Goal: Task Accomplishment & Management: Manage account settings

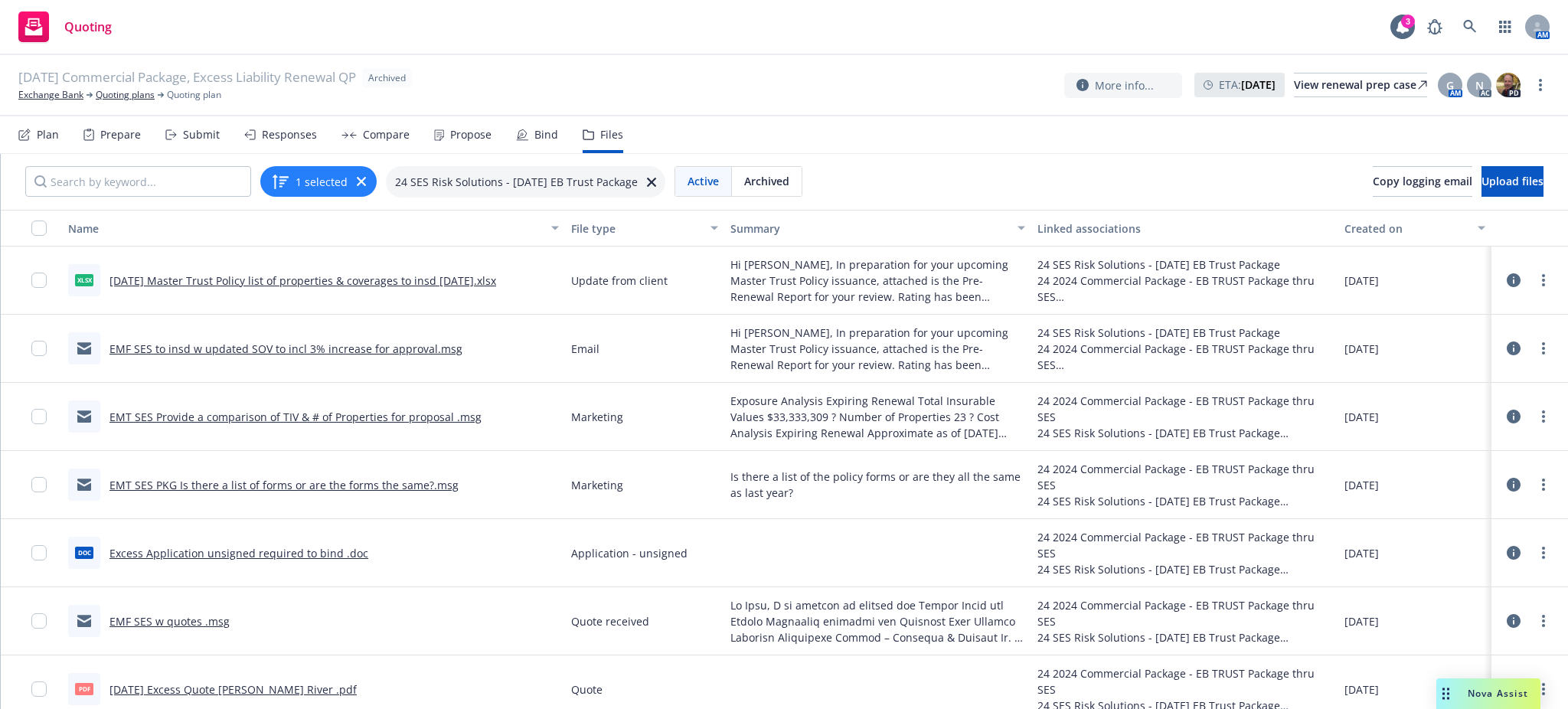
scroll to position [81, 0]
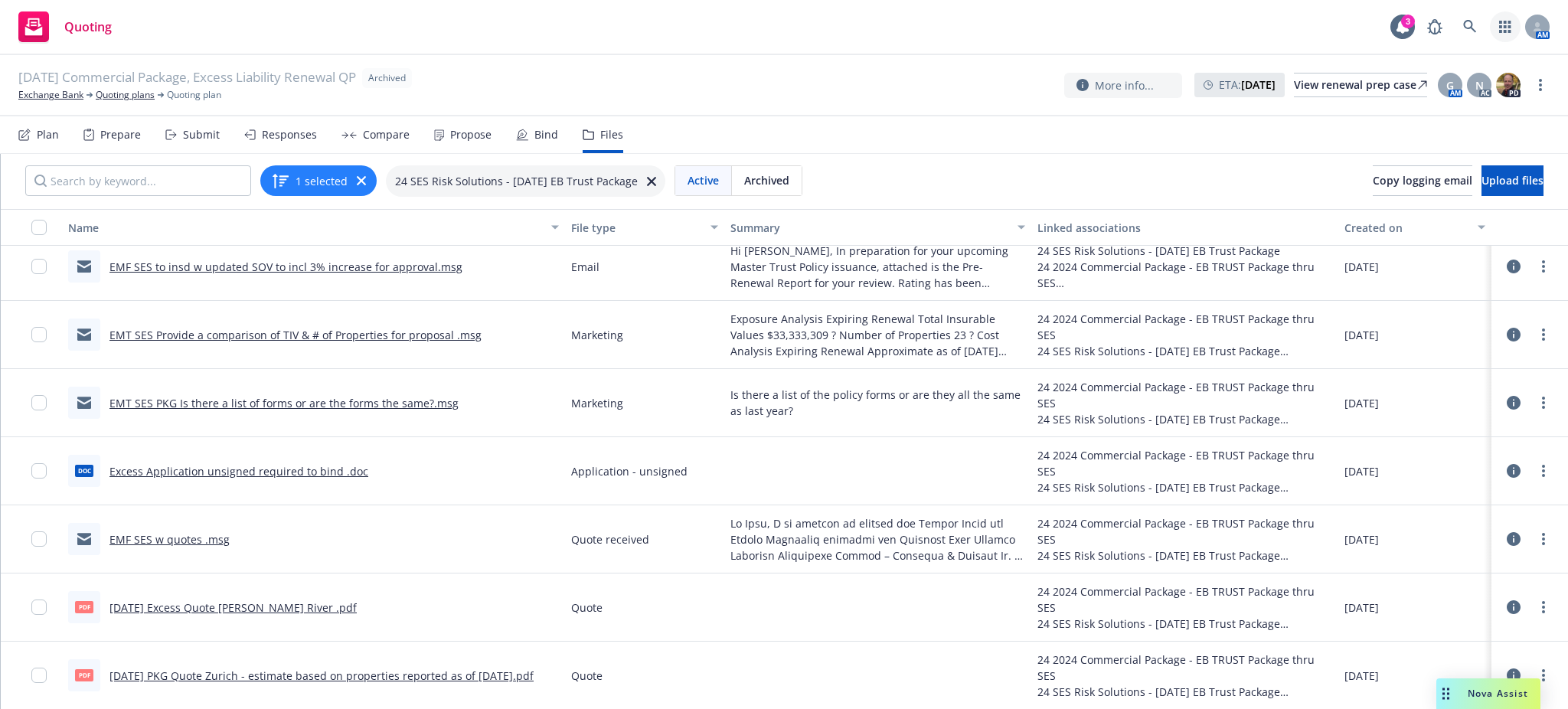
click at [1504, 26] on icon "button" at bounding box center [1505, 26] width 12 height 13
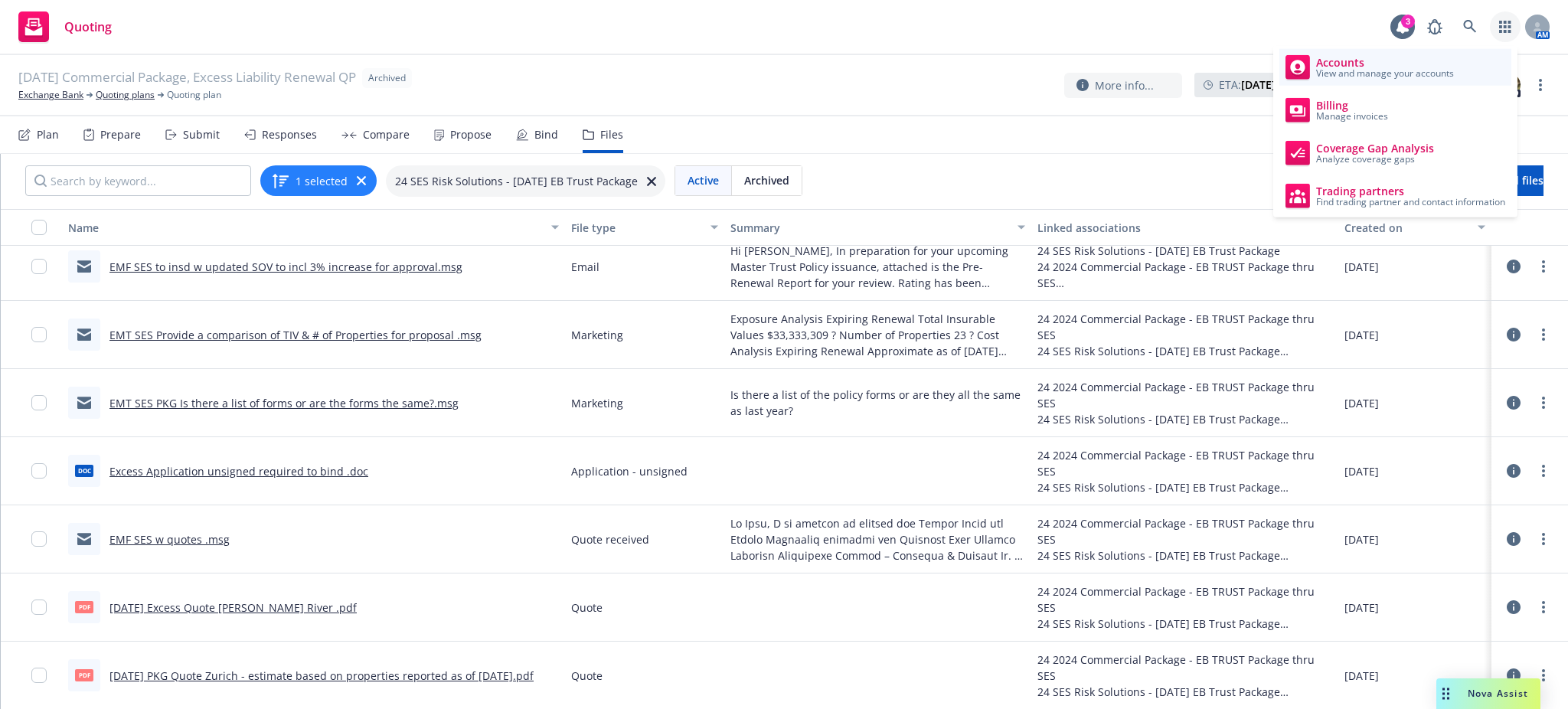
click at [1336, 63] on span "Accounts" at bounding box center [1385, 63] width 138 height 13
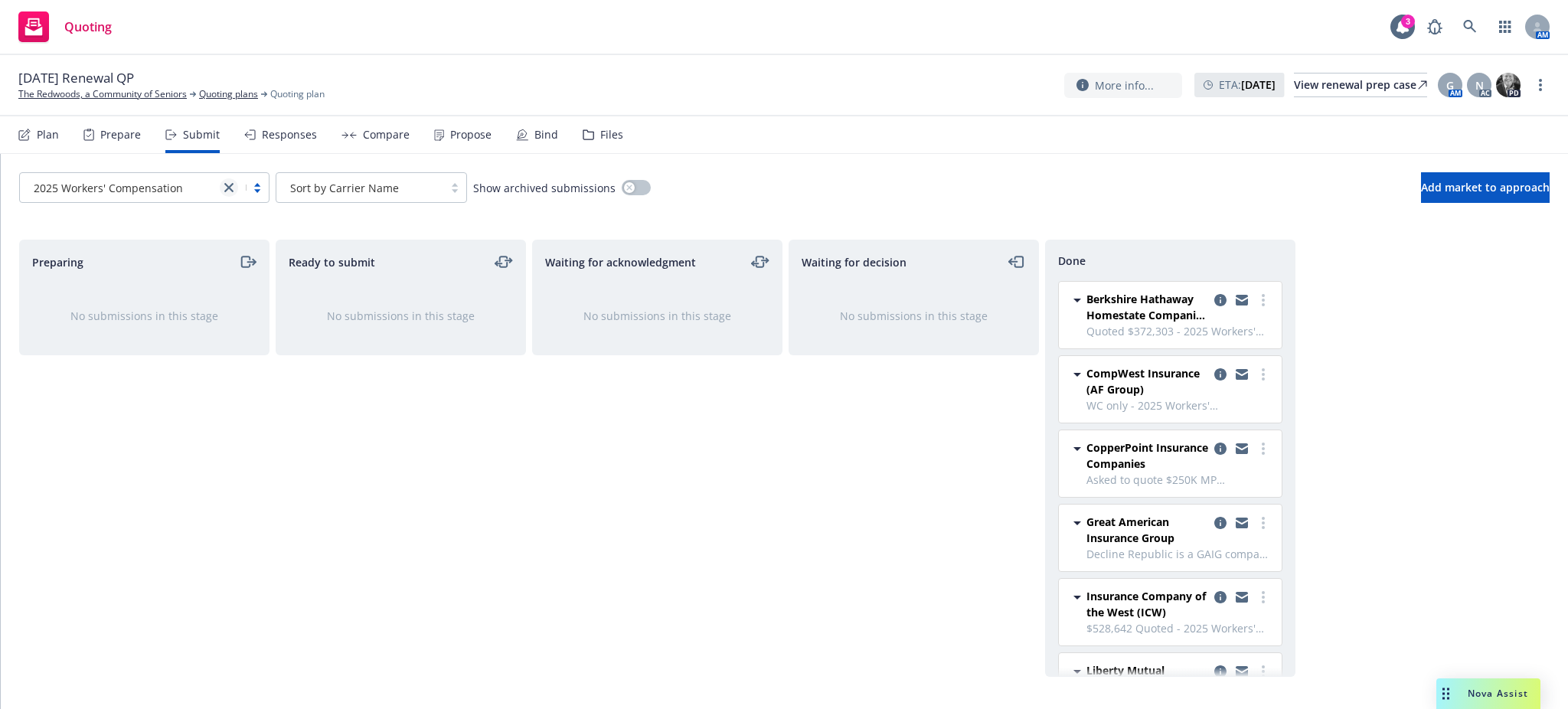
click at [228, 184] on icon "close" at bounding box center [229, 187] width 9 height 9
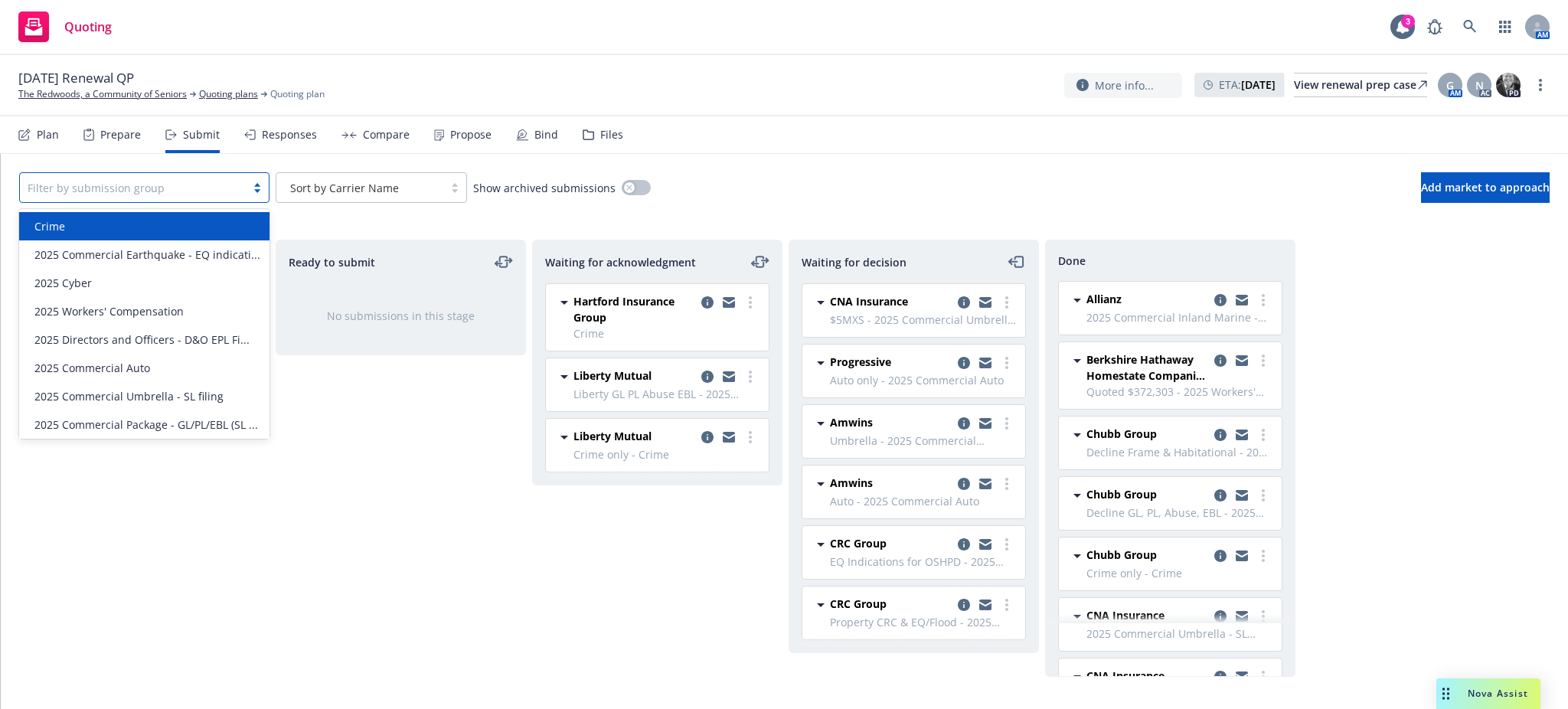
click at [601, 133] on div "Files" at bounding box center [613, 135] width 23 height 13
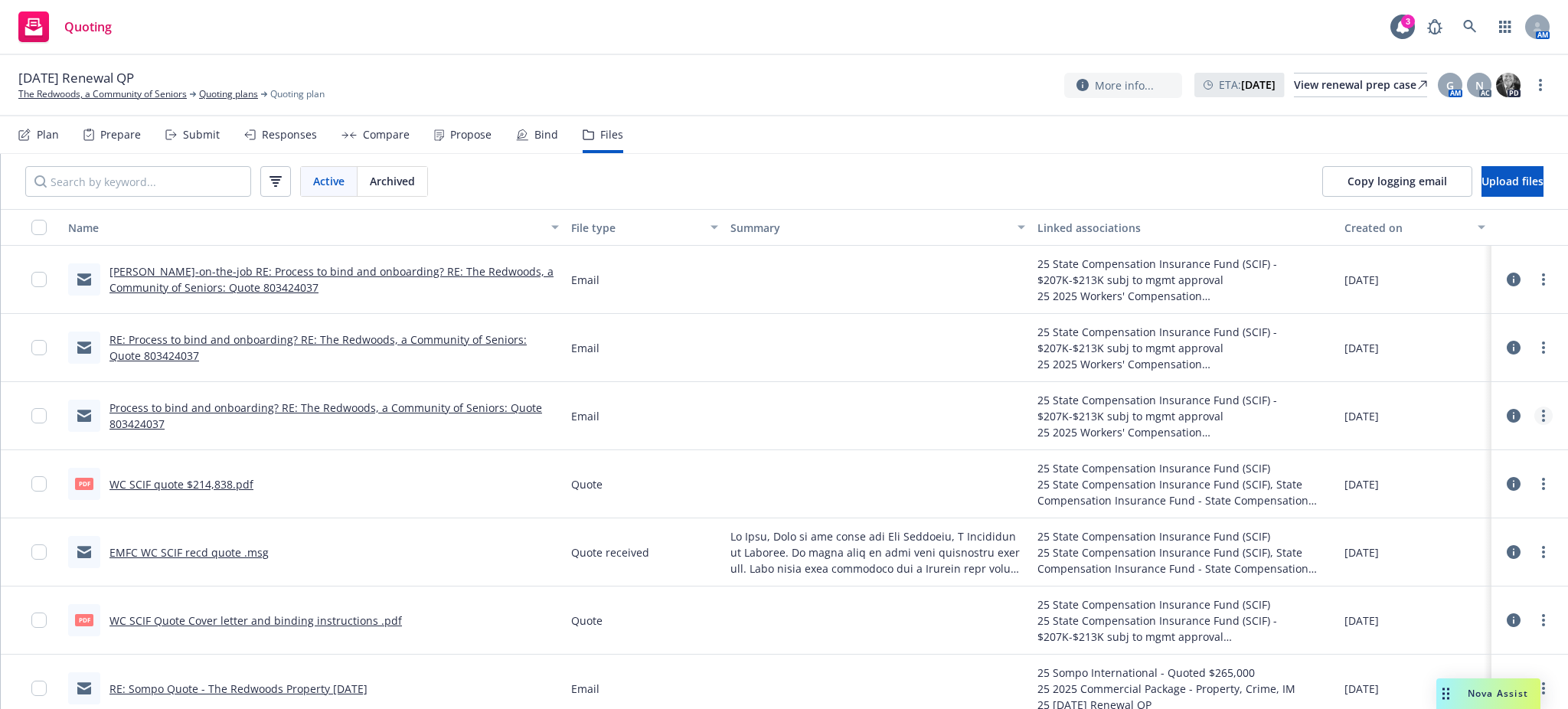
click at [1543, 415] on circle "more" at bounding box center [1544, 415] width 3 height 3
click at [1417, 501] on link "Edit" at bounding box center [1460, 508] width 152 height 30
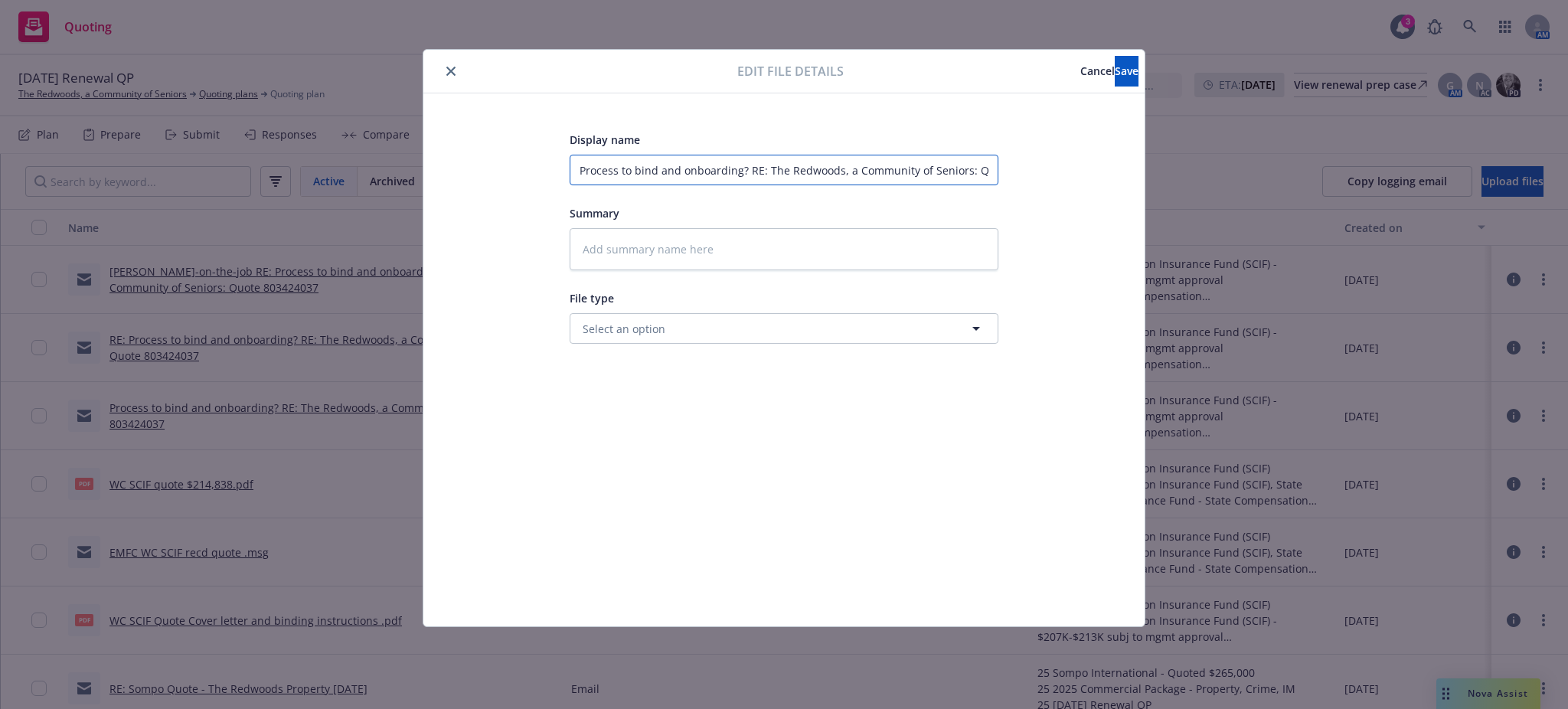
click at [579, 163] on input "Process to bind and onboarding? RE: The Redwoods, a Community of Seniors: Quote…" at bounding box center [784, 169] width 429 height 30
type textarea "x"
type input "EProcess to bind and onboarding? RE: The Redwoods, a Community of Seniors: Quot…"
type textarea "x"
type input "EMProcess to bind and onboarding? RE: The Redwoods, a Community of Seniors: Quo…"
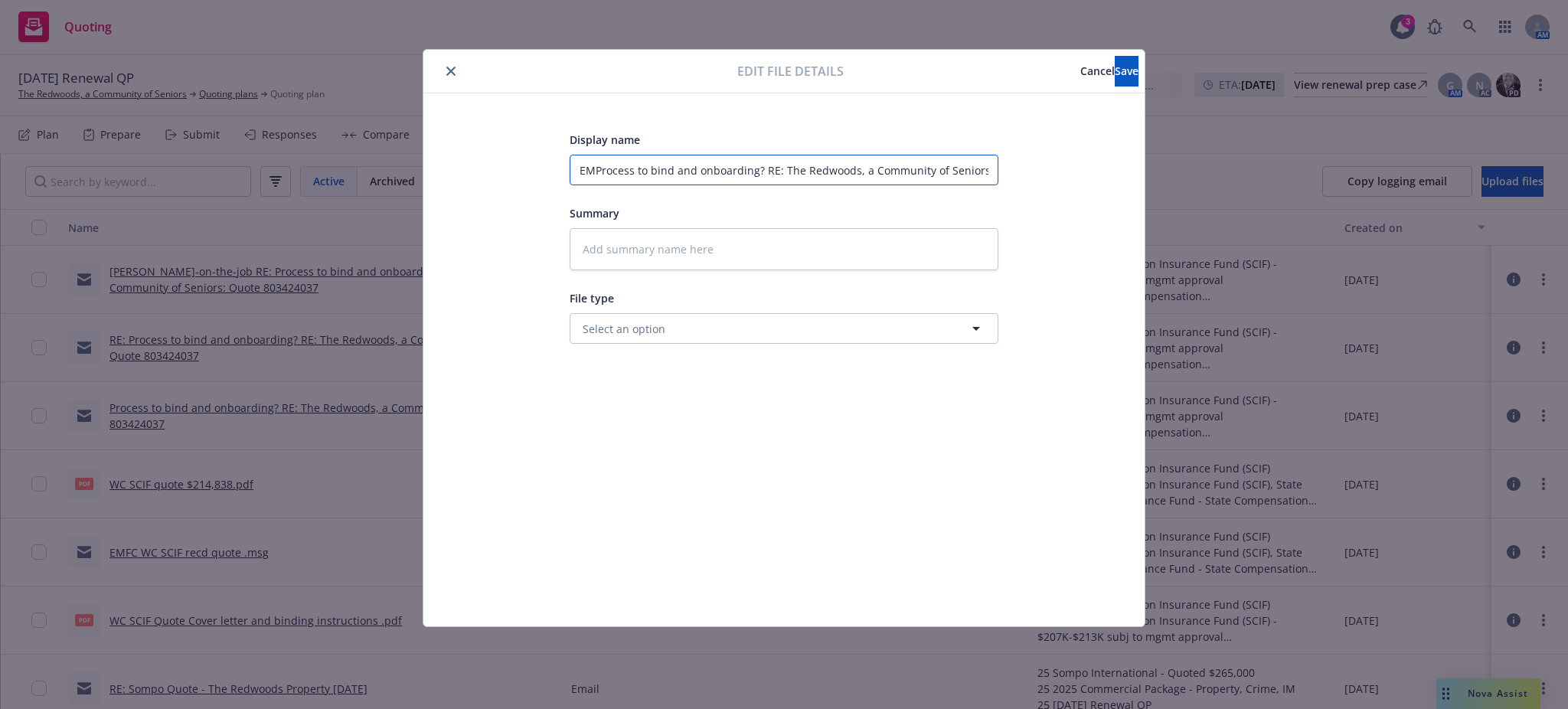
type textarea "x"
type input "EMTProcess to bind and onboarding? RE: The Redwoods, a Community of Seniors: Qu…"
type textarea "x"
type input "EMTCProcess to bind and onboarding? RE: The Redwoods, a Community of Seniors: Q…"
type textarea "x"
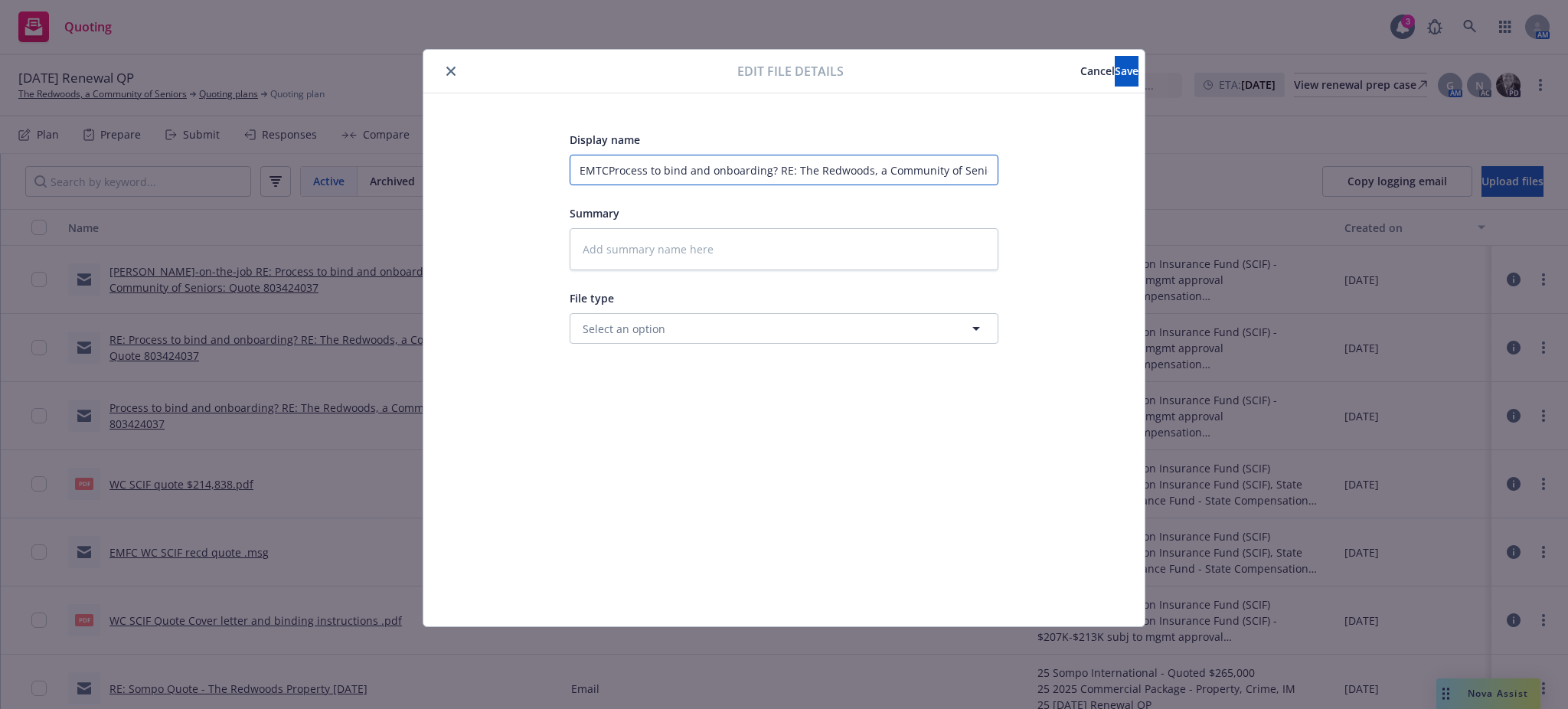
type input "EMTC Process to bind and onboarding? RE: The Redwoods, a Community of Seniors: …"
type textarea "x"
type input "EMTC WProcess to bind and onboarding? RE: The Redwoods, a Community of Seniors:…"
type textarea "x"
type input "EMTC WCProcess to bind and onboarding? RE: The Redwoods, a Community of Seniors…"
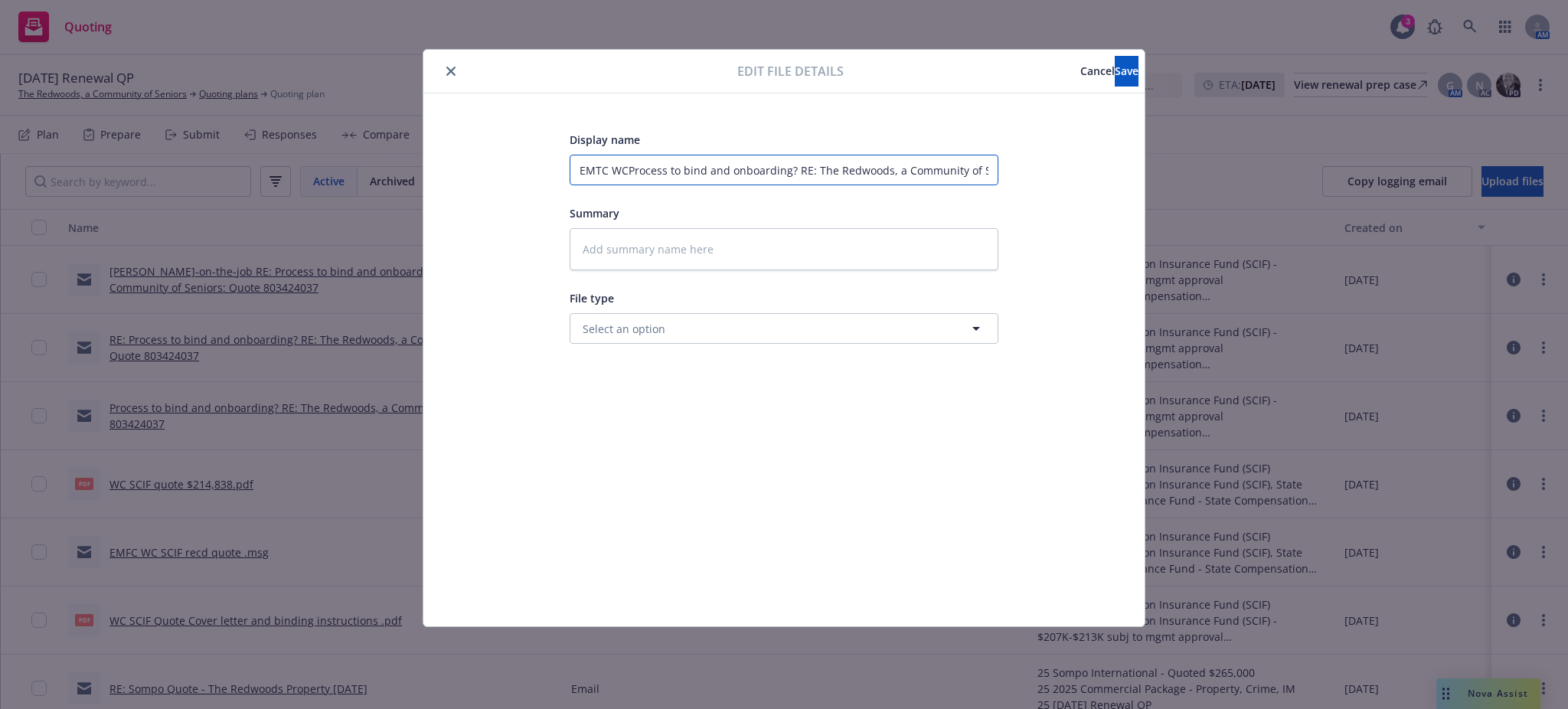
type textarea "x"
type input "EMTC WC Process to bind and onboarding? RE: The Redwoods, a Community of Senior…"
click at [572, 244] on textarea at bounding box center [784, 249] width 429 height 42
paste textarea "Hi Danielle, Thanks, and a few questions below. Anything else insured needs to …"
type textarea "x"
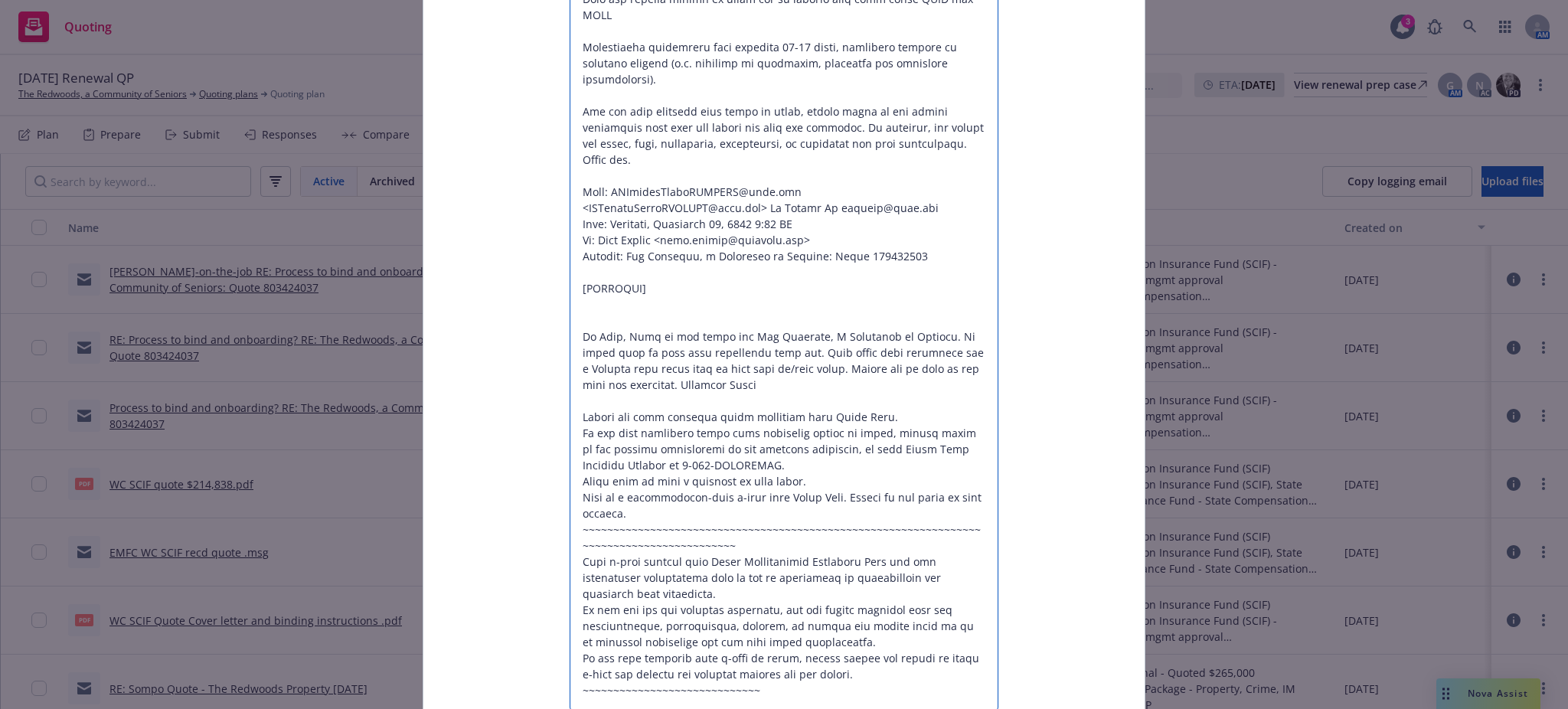
scroll to position [814, 0]
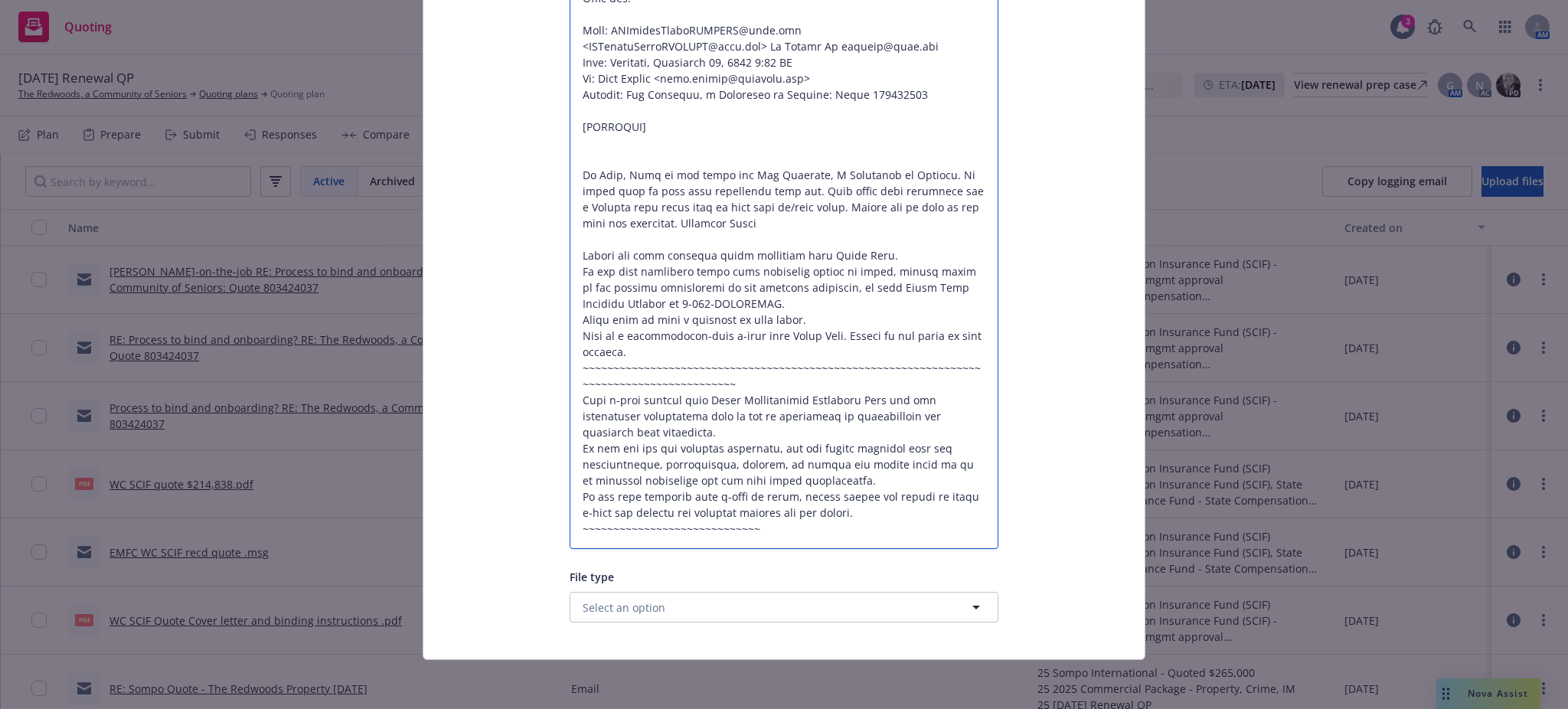
type textarea "Hi Danielle, Thanks, and a few questions below. Anything else insured needs to …"
click at [615, 601] on span "Select an option" at bounding box center [624, 607] width 83 height 16
type input "quote"
click at [593, 608] on span "Select an option" at bounding box center [624, 607] width 83 height 16
type input "quote"
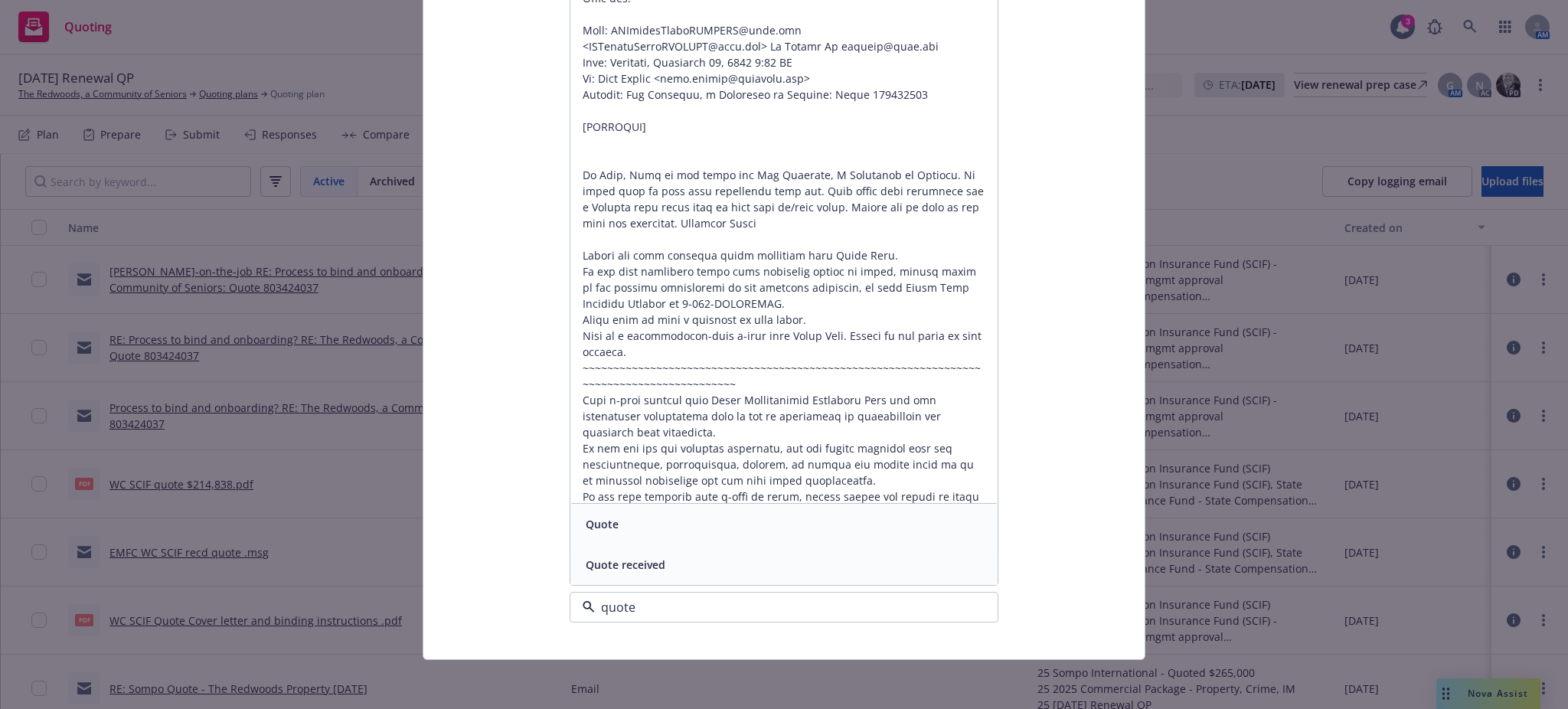
click at [586, 523] on span "Quote" at bounding box center [603, 523] width 33 height 16
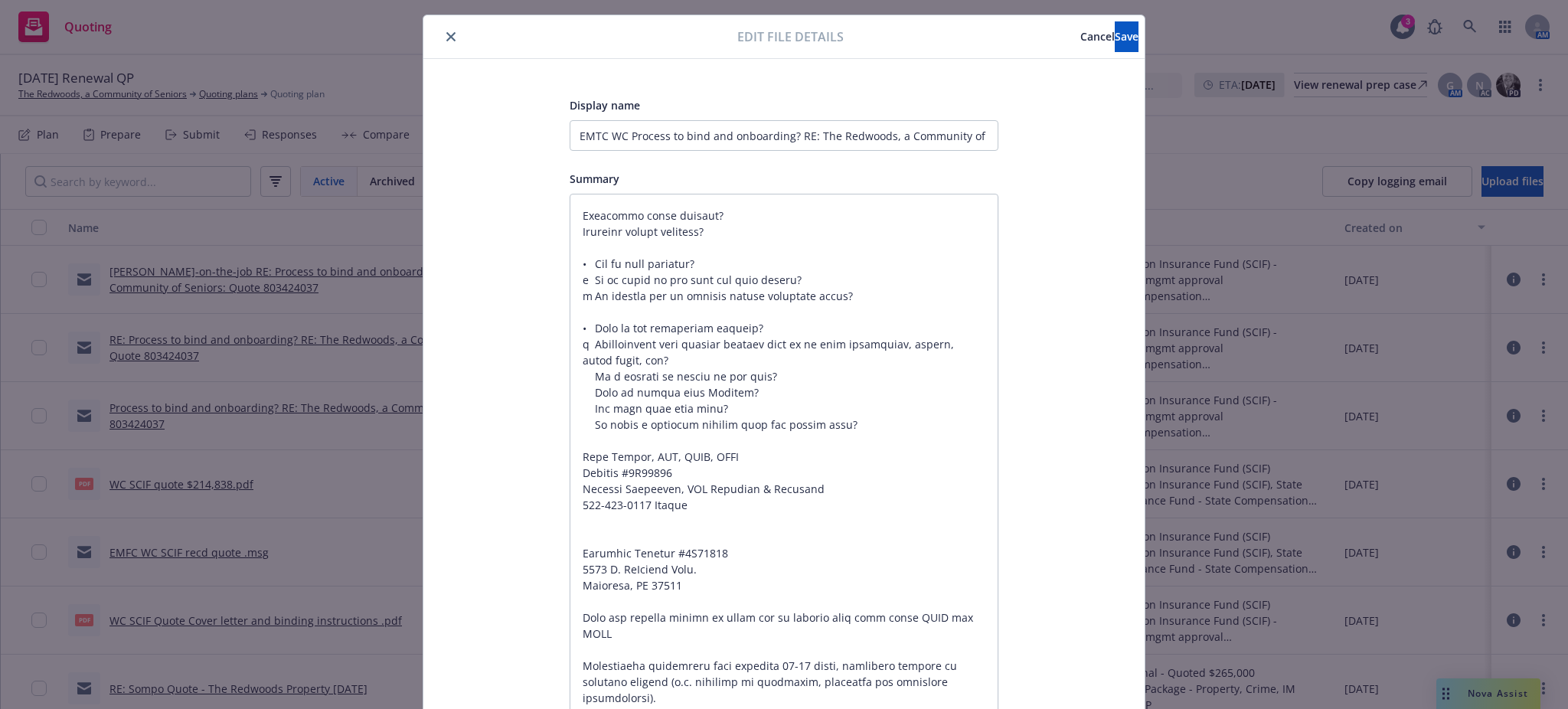
scroll to position [0, 0]
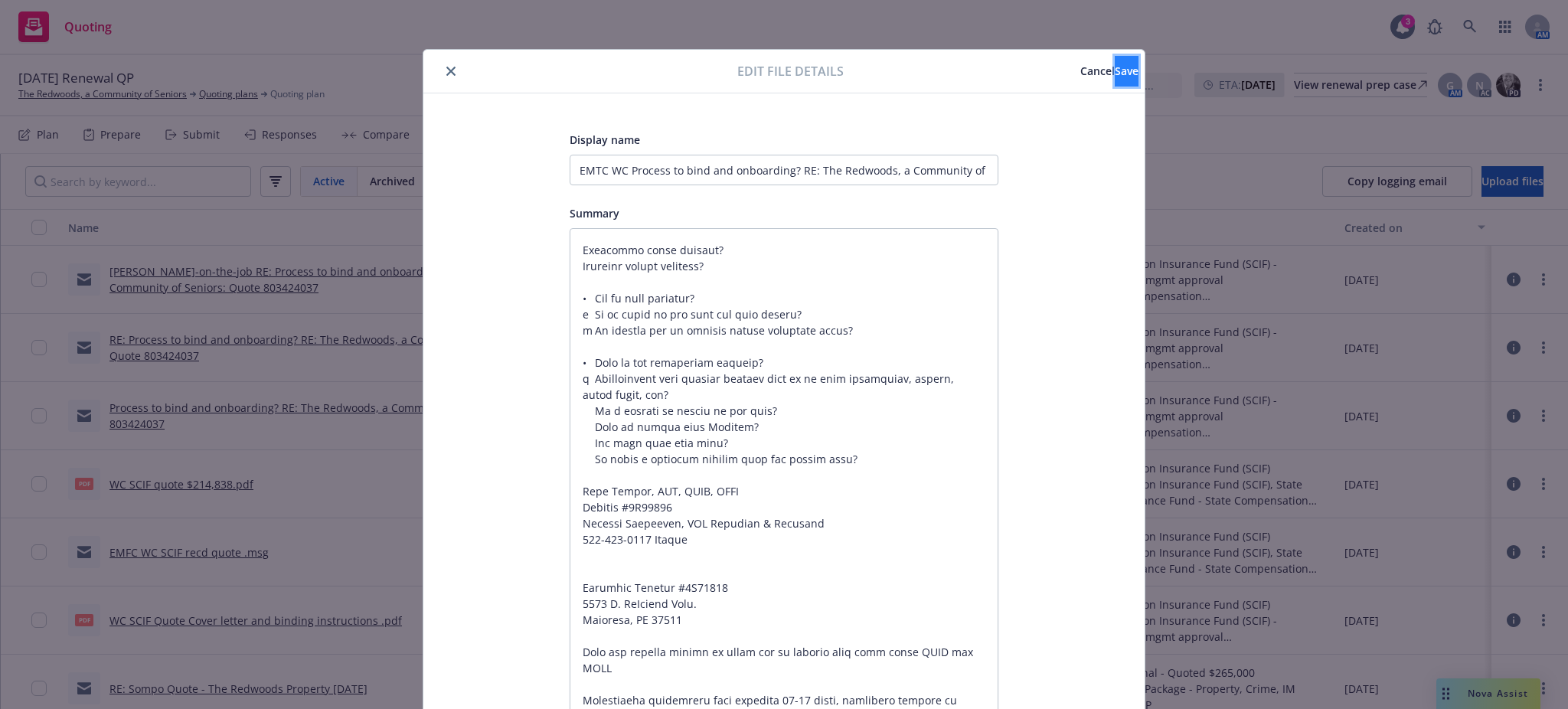
click at [1115, 67] on button "Save" at bounding box center [1126, 70] width 23 height 30
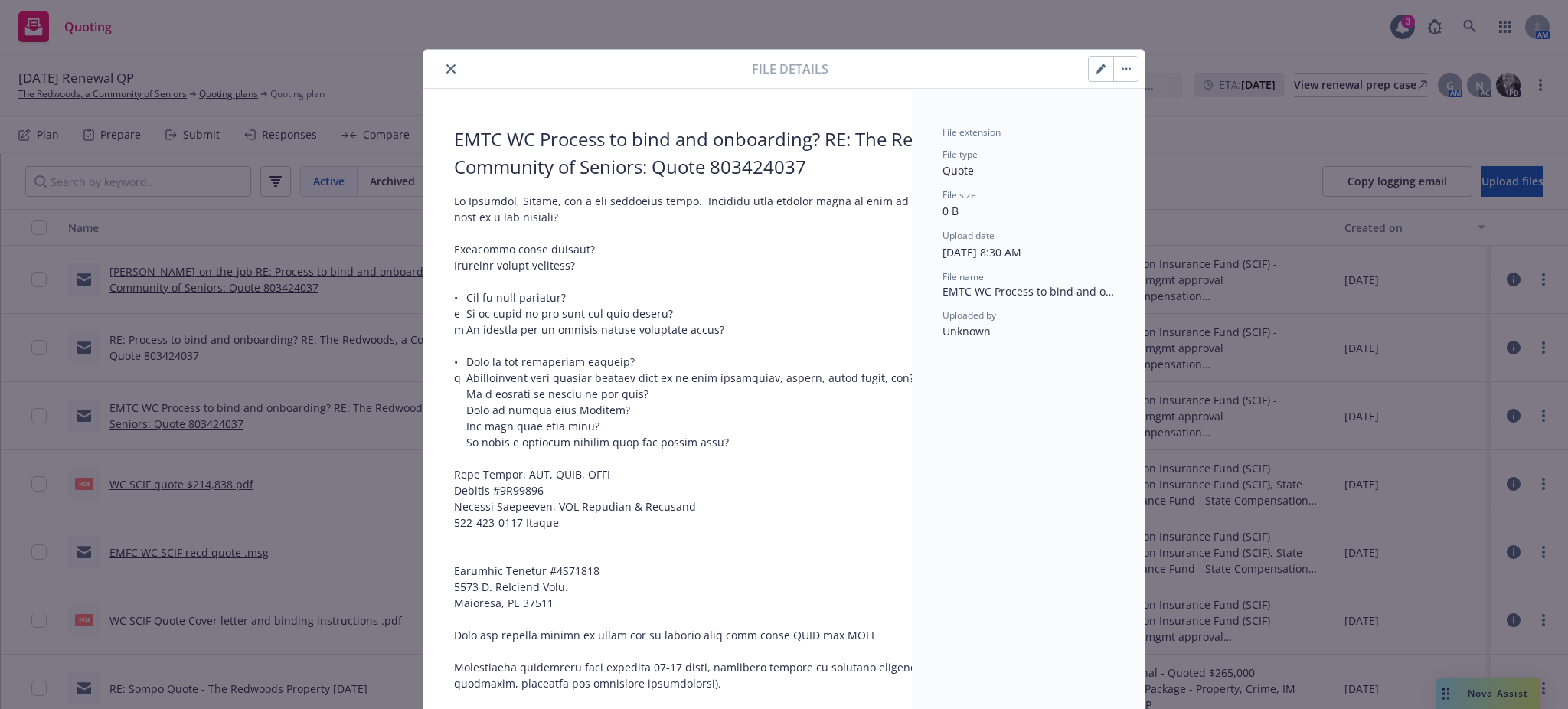
click at [442, 61] on button "close" at bounding box center [450, 68] width 19 height 19
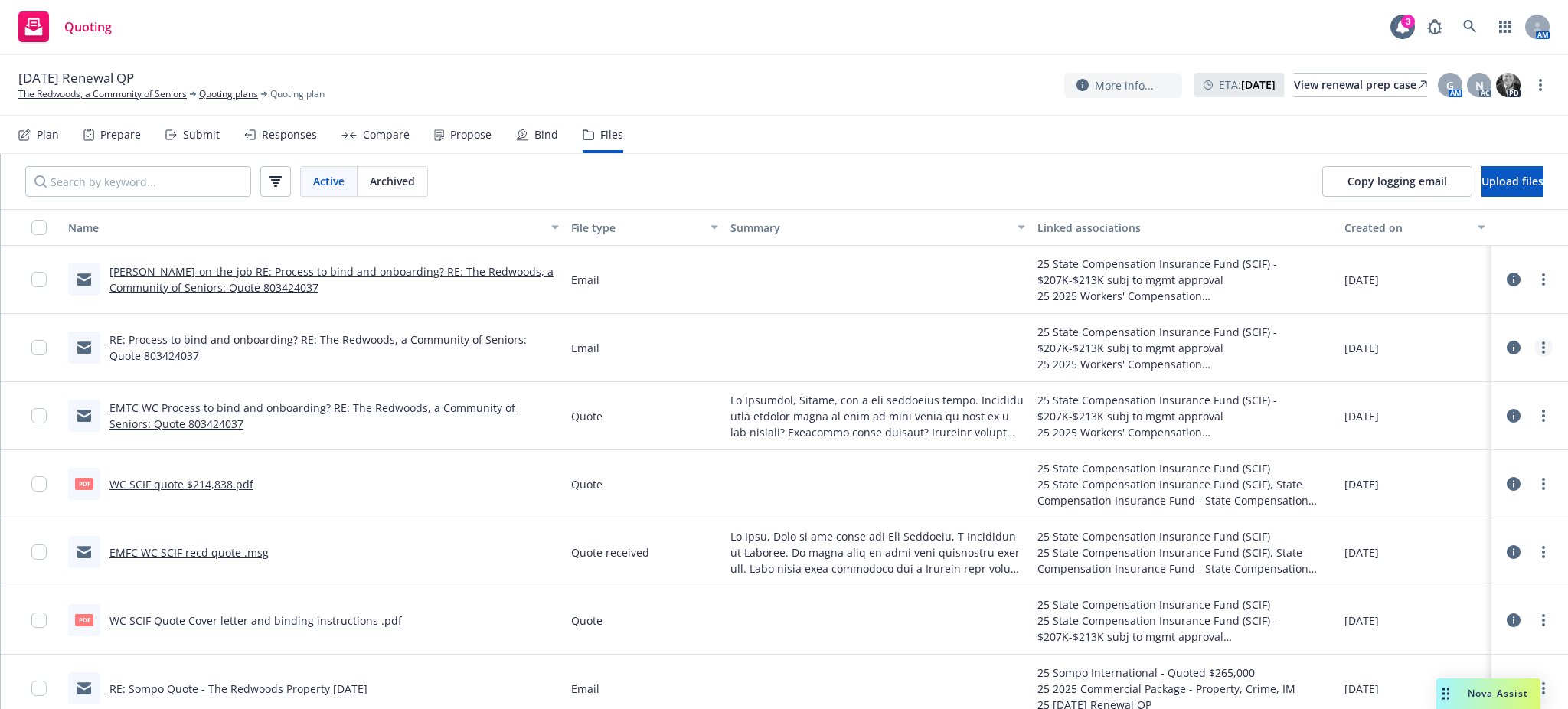
click at [1543, 346] on icon "more" at bounding box center [1544, 348] width 3 height 13
click at [1421, 439] on link "Edit" at bounding box center [1460, 440] width 152 height 30
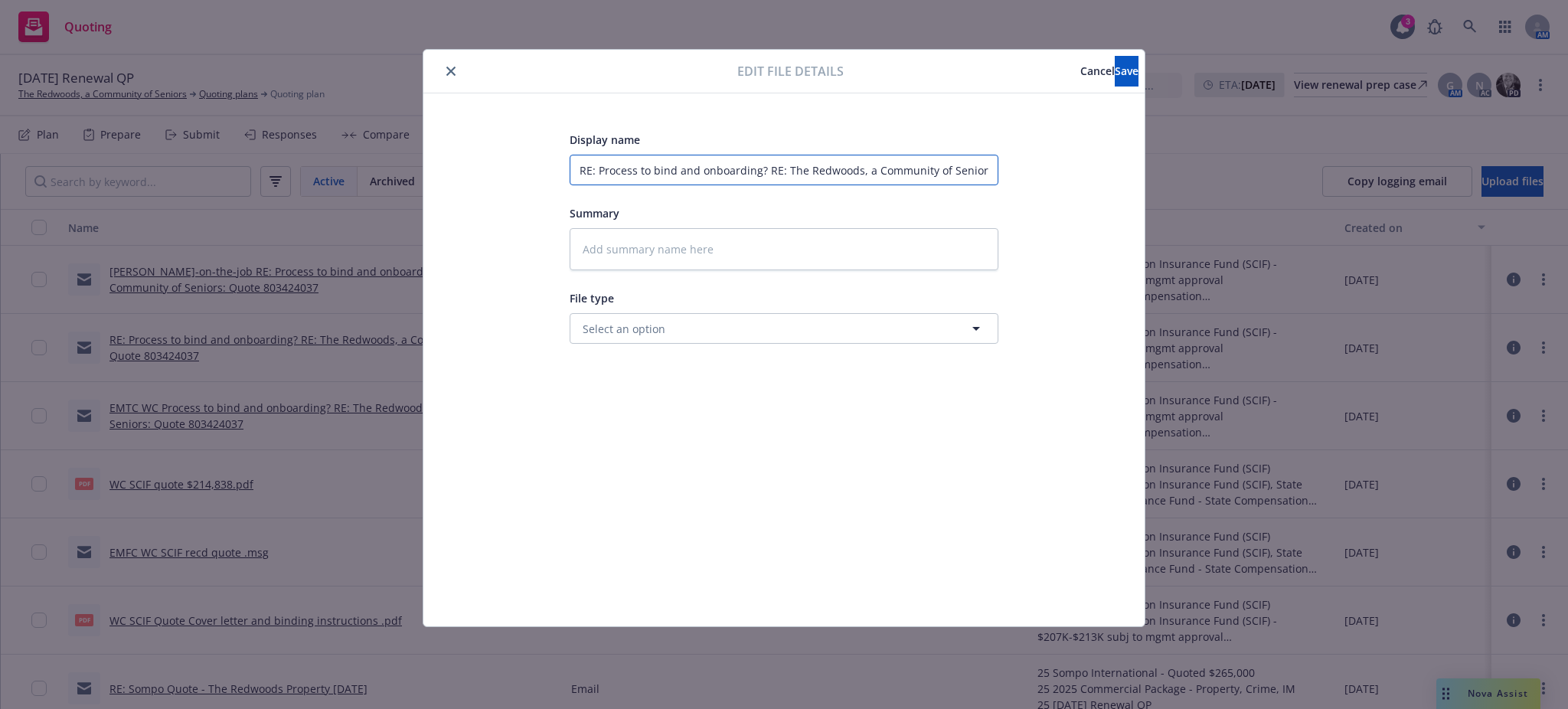
drag, startPoint x: 578, startPoint y: 164, endPoint x: 561, endPoint y: 155, distance: 19.2
click at [577, 164] on input "RE: Process to bind and onboarding? RE: The Redwoods, a Community of Seniors: Q…" at bounding box center [784, 169] width 429 height 30
type textarea "x"
type input "ERE: Process to bind and onboarding? RE: The Redwoods, a Community of Seniors: …"
type textarea "x"
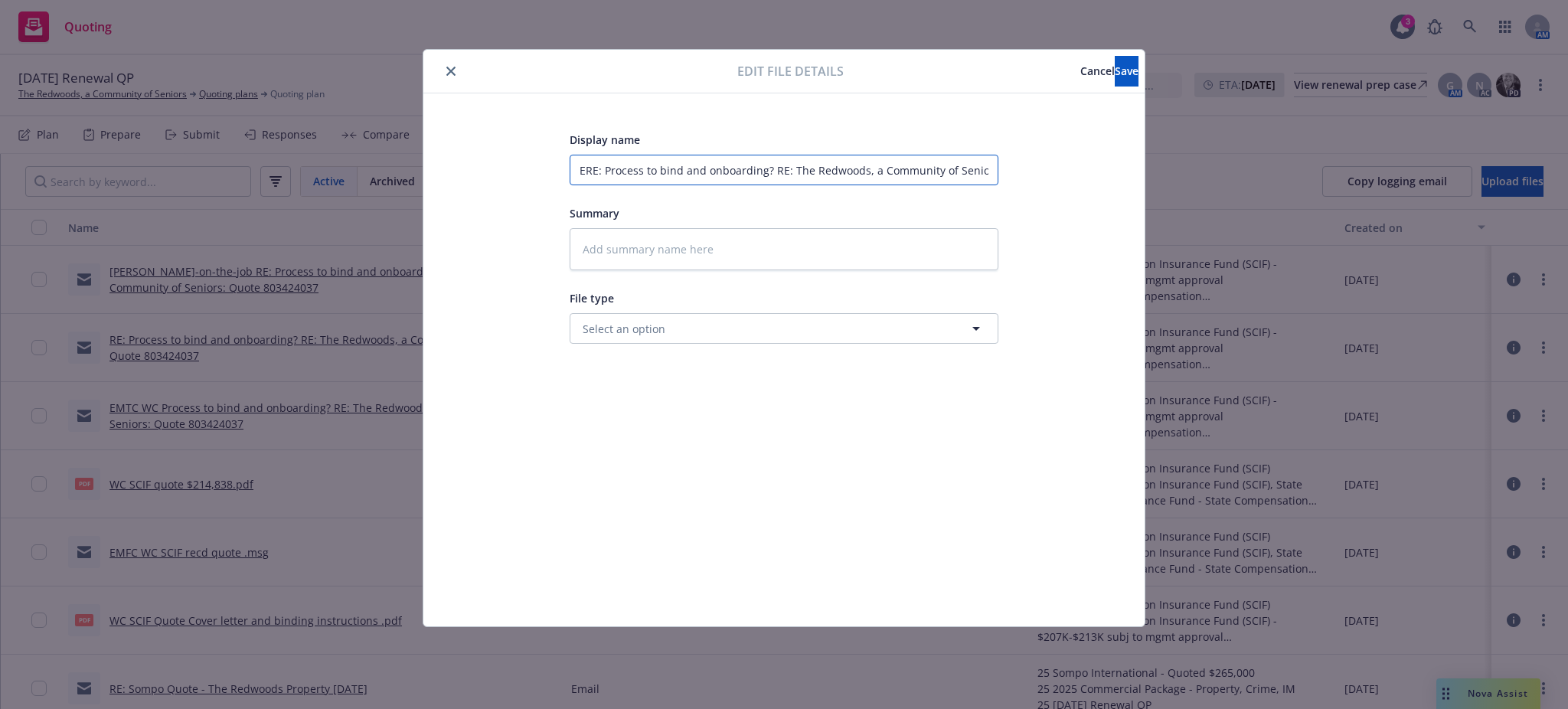
type input "EMRE: Process to bind and onboarding? RE: The Redwoods, a Community of Seniors:…"
type textarea "x"
type input "EMFRE: Process to bind and onboarding? RE: The Redwoods, a Community of Seniors…"
type textarea "x"
type input "EMFCRE: Process to bind and onboarding? RE: The Redwoods, a Community of Senior…"
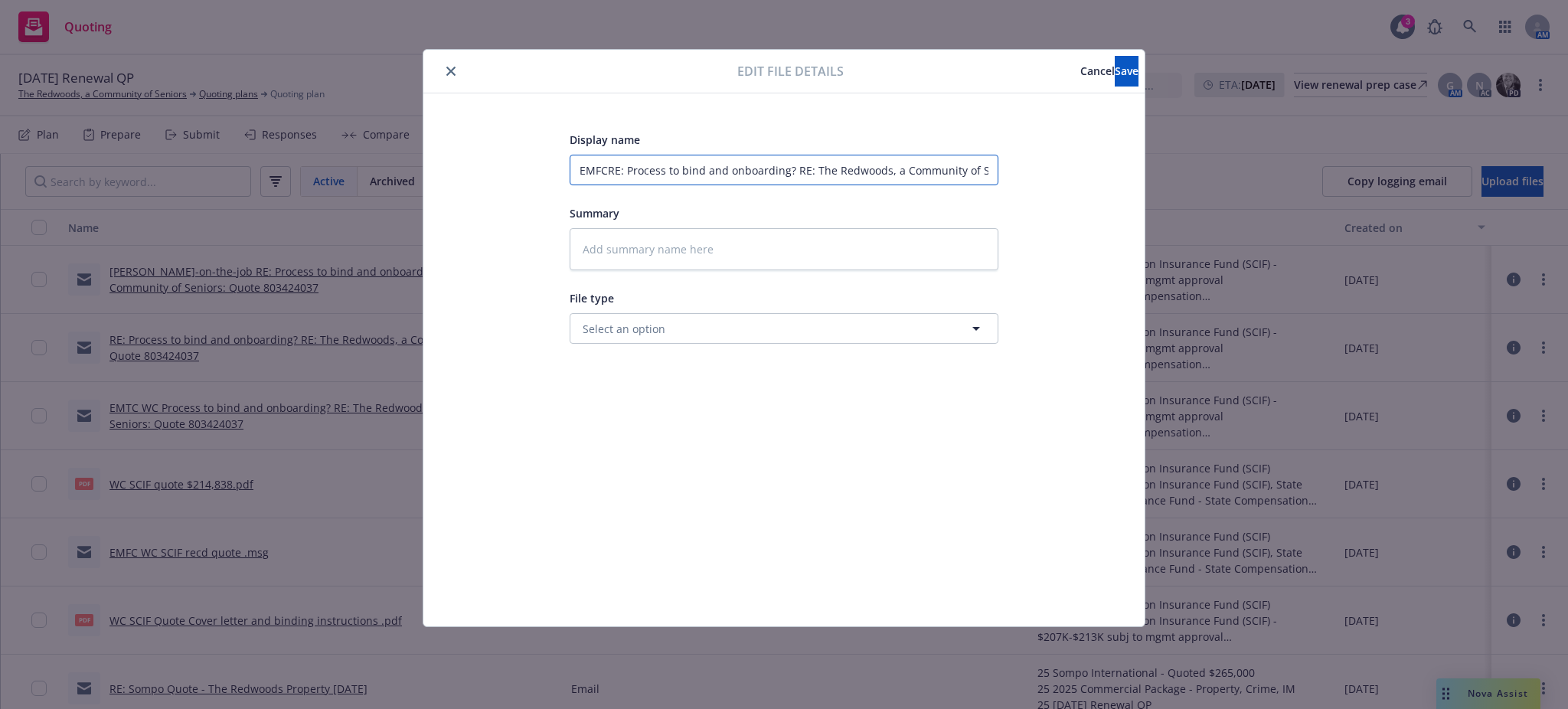
type textarea "x"
type input "EMFC RE: Process to bind and onboarding? RE: The Redwoods, a Community of Senio…"
type textarea "x"
type input "EMFC WRE: Process to bind and onboarding? RE: The Redwoods, a Community of Seni…"
type textarea "x"
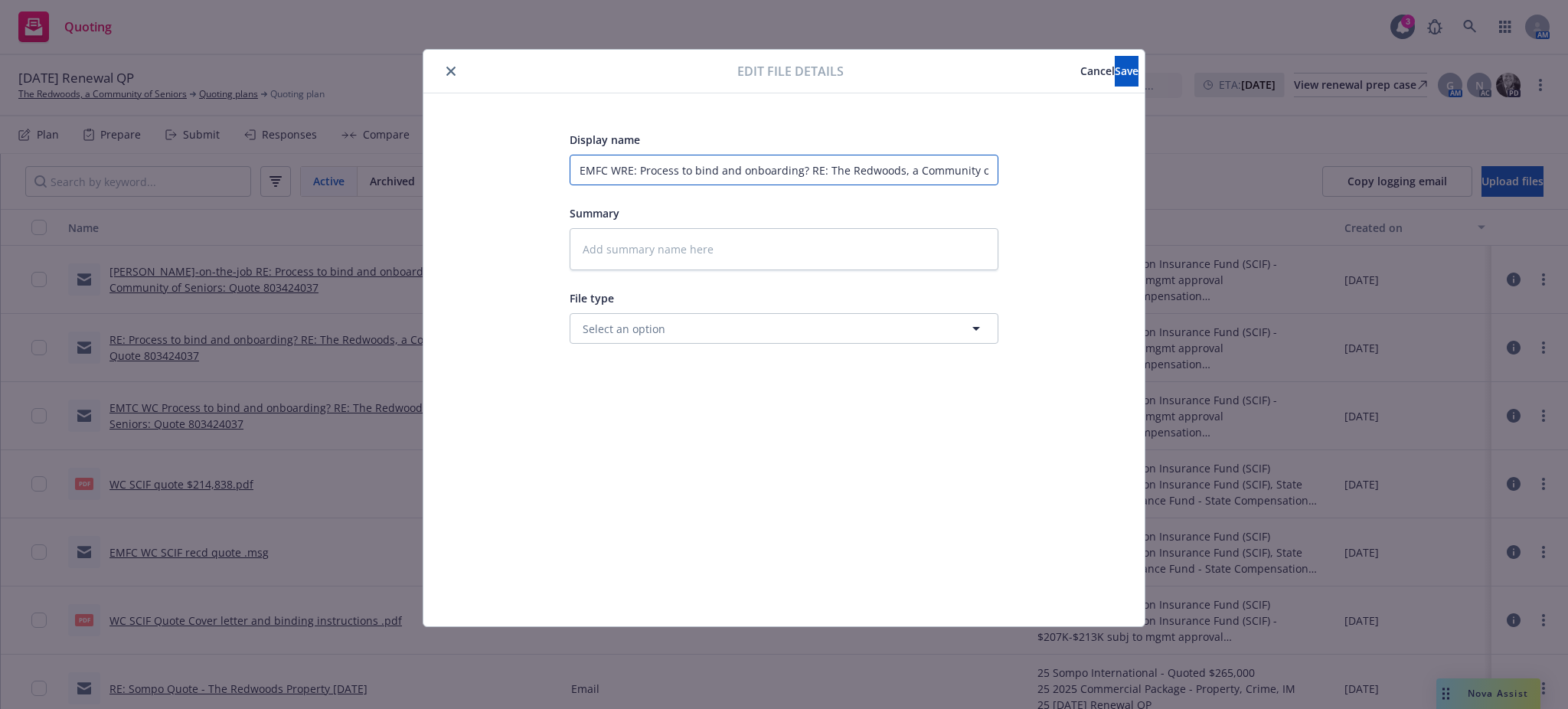
type input "EMFC WCRE: Process to bind and onboarding? RE: The Redwoods, a Community of Sen…"
type textarea "x"
type input "EMFC WC RE: Process to bind and onboarding? RE: The Redwoods, a Community of Se…"
type textarea "x"
type input "EMFC WC SRE: Process to bind and onboarding? RE: The Redwoods, a Community of S…"
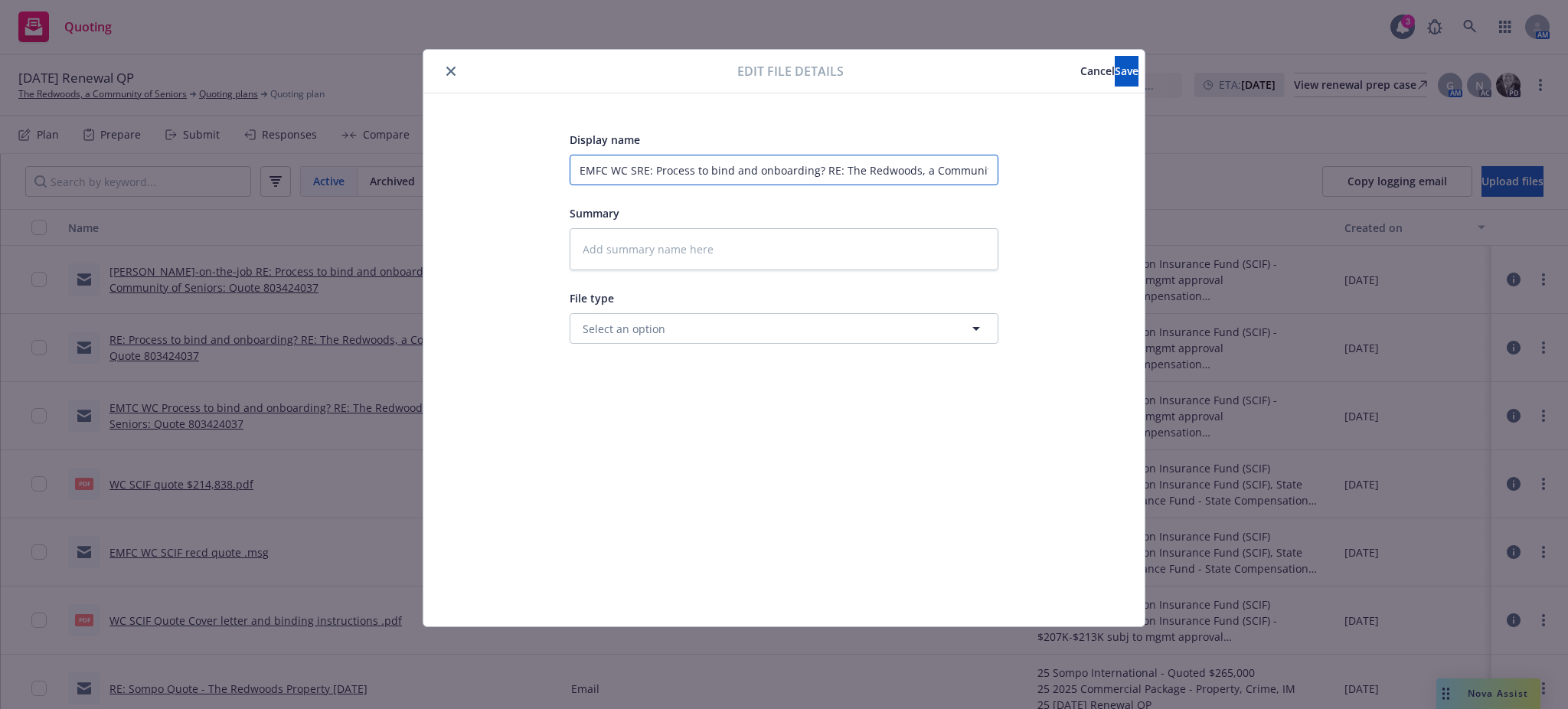
type textarea "x"
type input "EMFC WC SCRE: Process to bind and onboarding? RE: The Redwoods, a Community of …"
type textarea "x"
type input "EMFC WC SCIRE: Process to bind and onboarding? RE: The Redwoods, a Community of…"
type textarea "x"
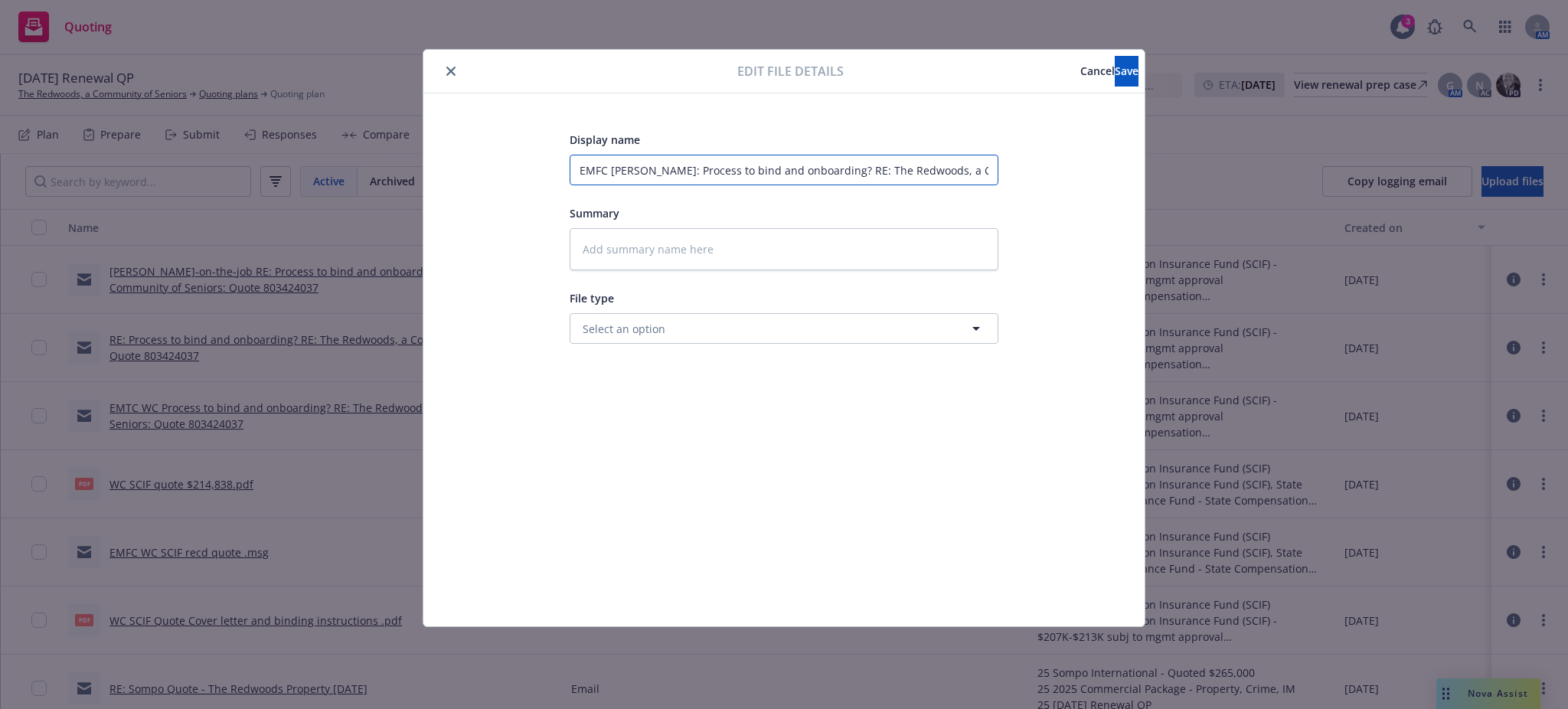
type input "EMFC WC SCIFRE: Process to bind and onboarding? RE: The Redwoods, a Community o…"
type textarea "x"
type input "EMFC WC SCIF RE: Process to bind and onboarding? RE: The Redwoods, a Community …"
type textarea "x"
type input "EMFC WC SCIF rRE: Process to bind and onboarding? RE: The Redwoods, a Community…"
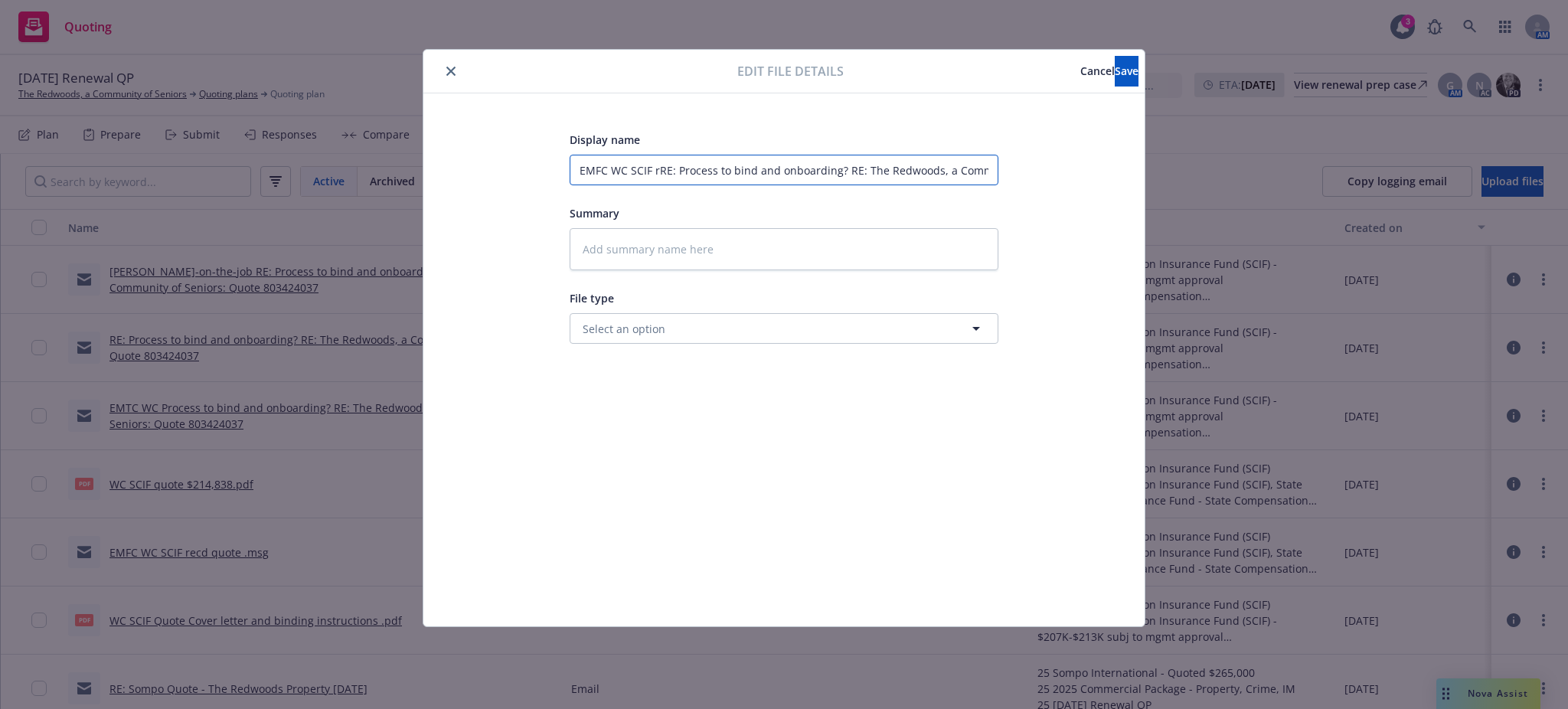
type textarea "x"
type input "EMFC WC SCIF reRE: Process to bind and onboarding? RE: The Redwoods, a Communit…"
type textarea "x"
type input "EMFC WC SCIF resRE: Process to bind and onboarding? RE: The Redwoods, a Communi…"
type textarea "x"
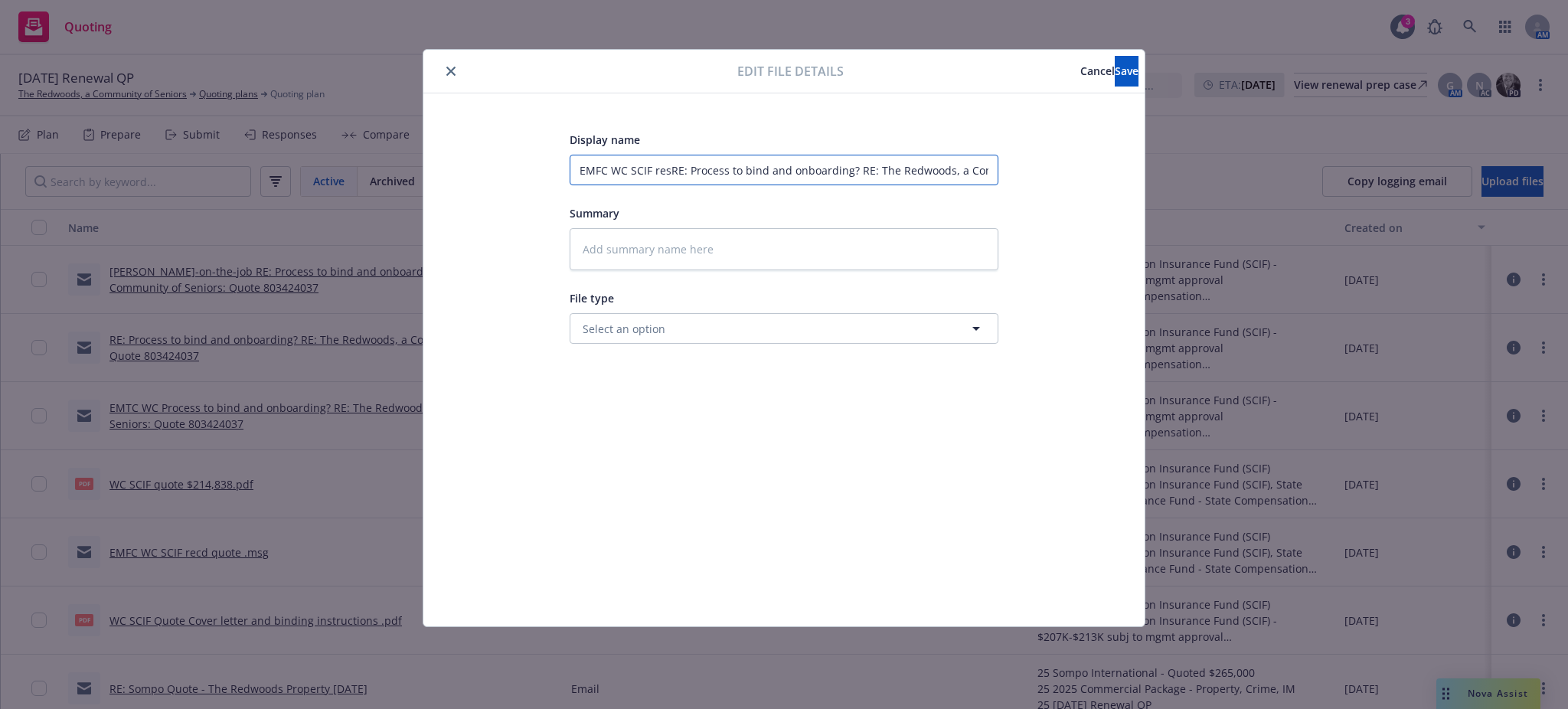
type input "EMFC WC SCIF respRE: Process to bind and onboarding? RE: The Redwoods, a Commun…"
type textarea "x"
type input "EMFC WC SCIF resp RE: Process to bind and onboarding? RE: The Redwoods, a Commu…"
type textarea "x"
type input "EMFC WC SCIF resp tRE: Process to bind and onboarding? RE: The Redwoods, a Comm…"
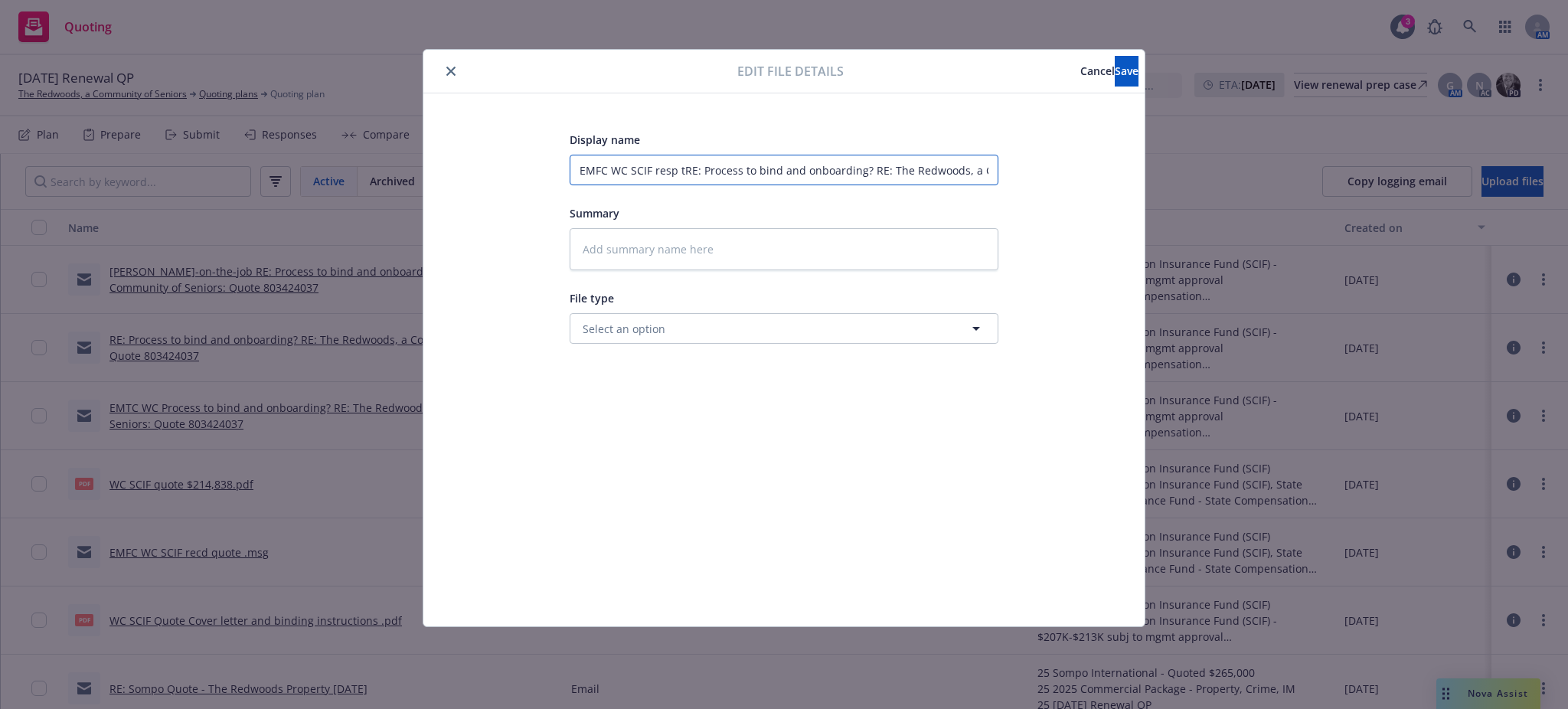
type textarea "x"
type input "EMFC WC SCIF resp toRE: Process to bind and onboarding? RE: The Redwoods, a Com…"
type textarea "x"
type input "EMFC WC SCIF resp to RE: Process to bind and onboarding? RE: The Redwoods, a Co…"
type textarea "x"
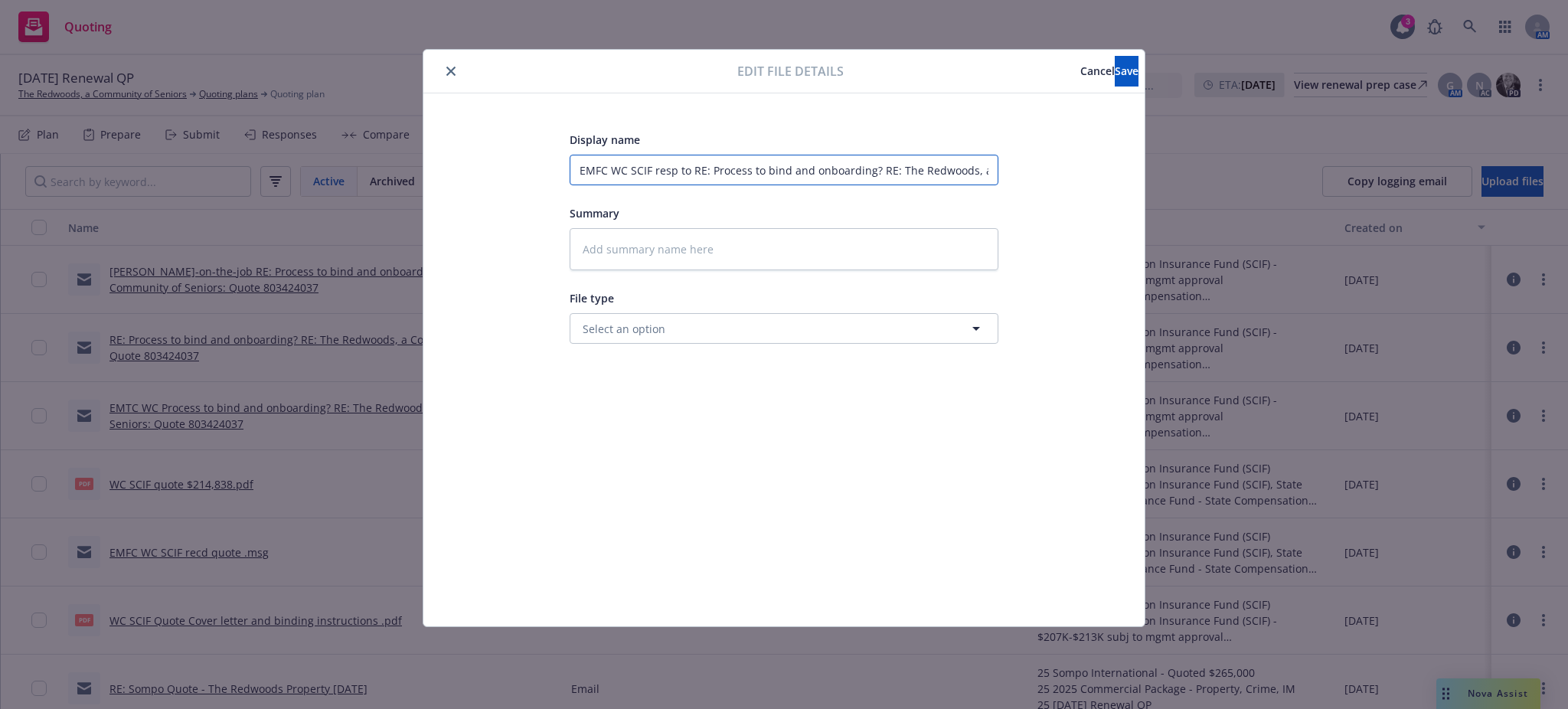
type input "EMFC WC SCIF resp to E: Process to bind and onboarding? RE: The Redwoods, a Com…"
type textarea "x"
type input "EMFC WC SCIF resp to : Process to bind and onboarding? RE: The Redwoods, a Comm…"
type textarea "x"
type input "EMFC WC SCIF resp to Process to bind and onboarding? RE: The Redwoods, a Commun…"
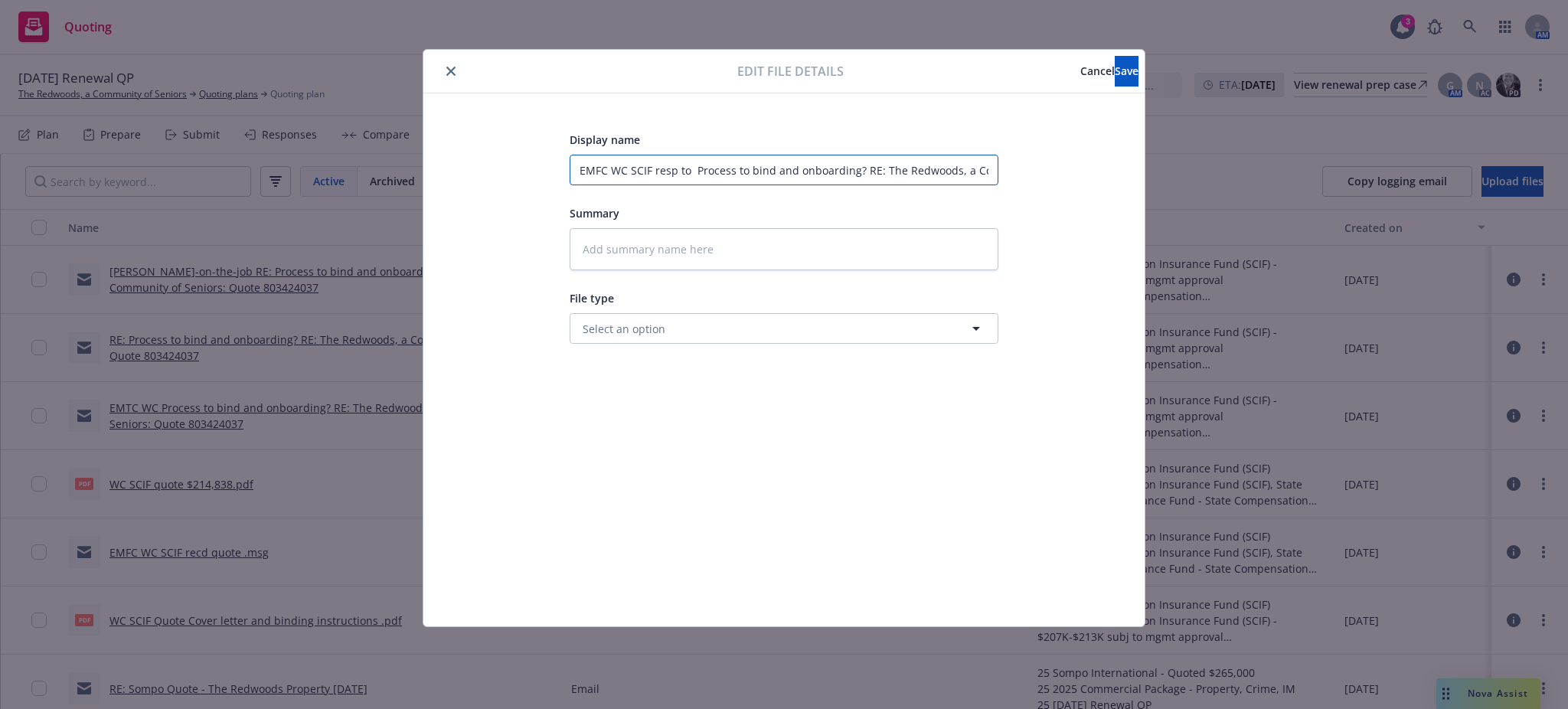
type textarea "x"
type input "EMFC WC SCIF resp to Process to bind and onboarding? RE: The Redwoods, a Commun…"
click at [580, 244] on textarea at bounding box center [784, 249] width 429 height 42
paste textarea "[EXTERNAL] Hi Gail, Please see below and let me know if you have any other ques…"
type textarea "x"
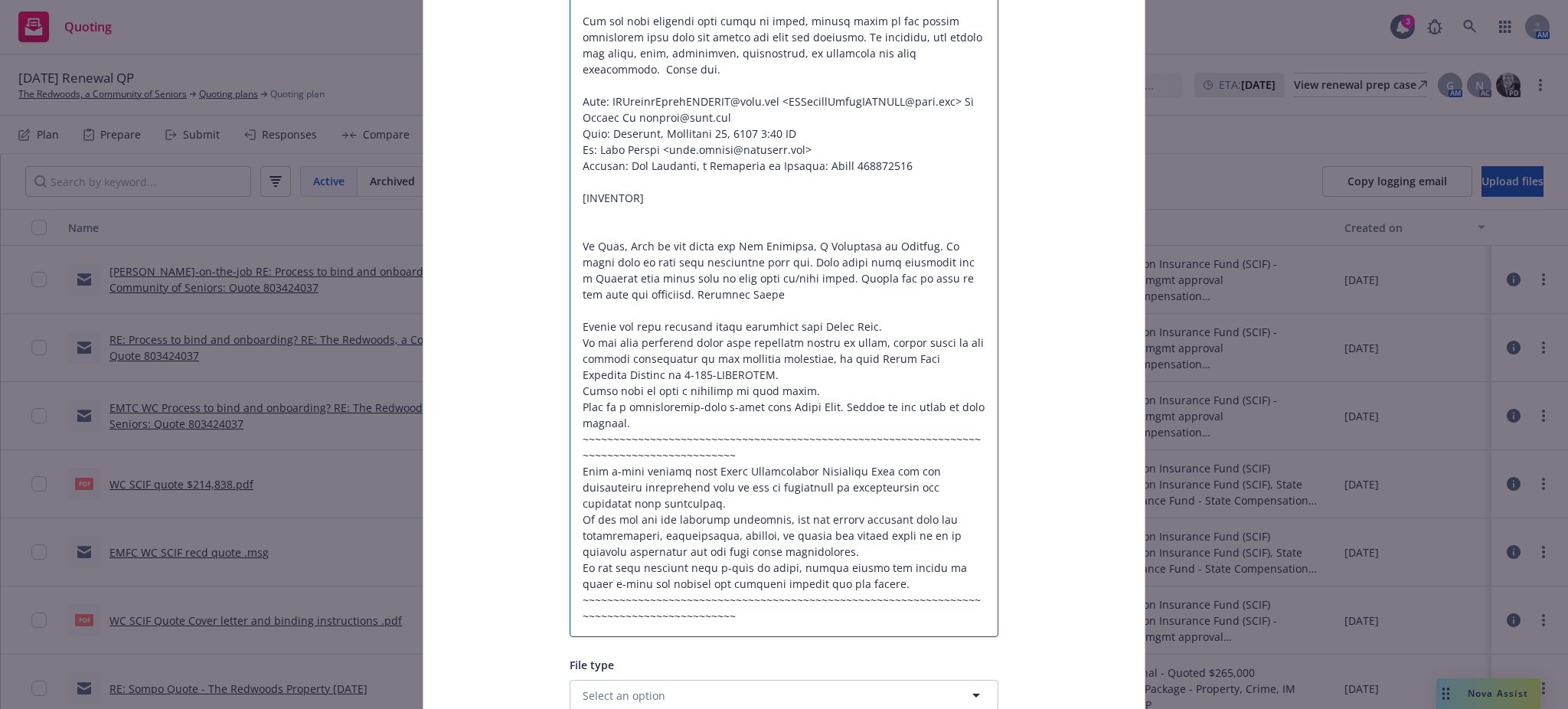
scroll to position [1586, 0]
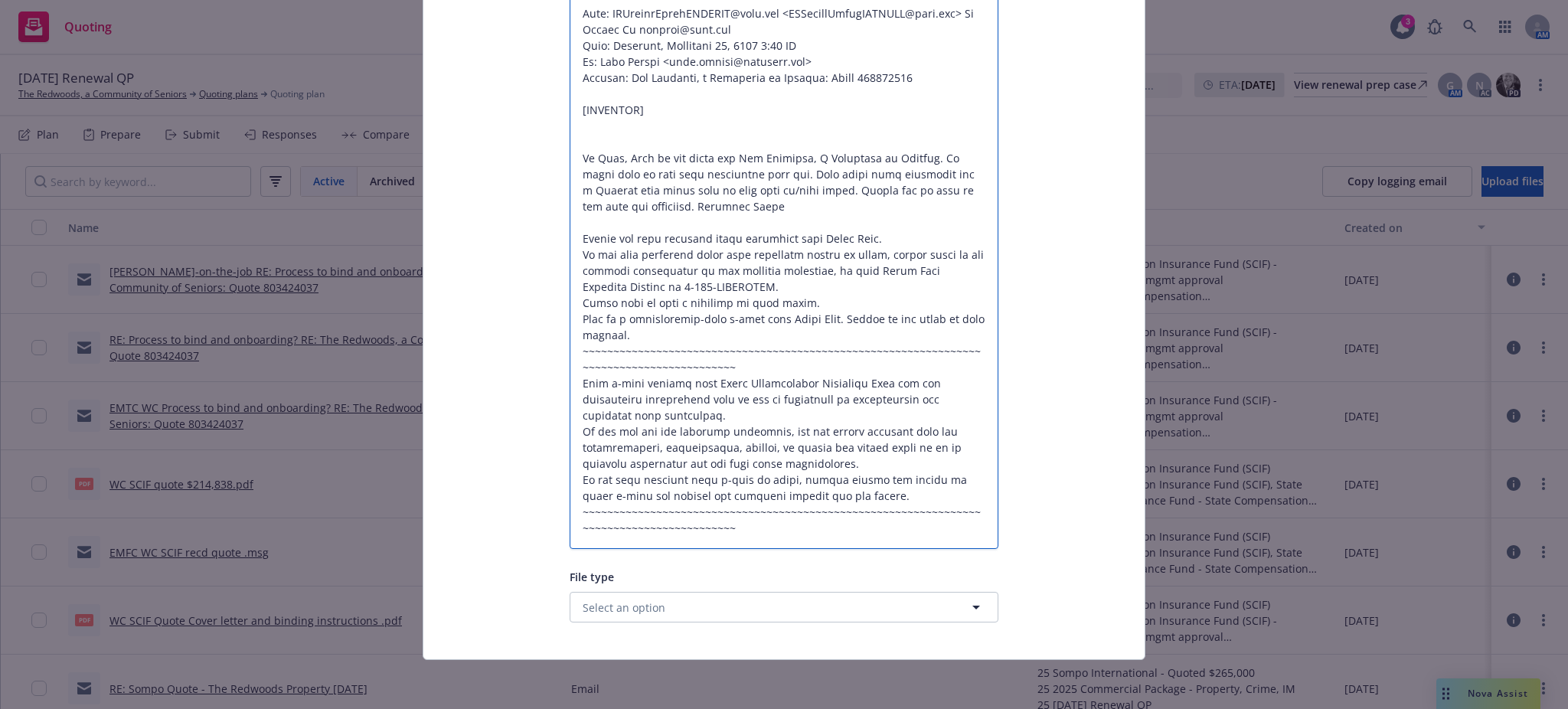
type textarea "[EXTERNAL] Hi Gail, Please see below and let me know if you have any other ques…"
click at [712, 596] on button "Select an option" at bounding box center [784, 606] width 429 height 30
type input "quote"
click at [614, 522] on div "Quote" at bounding box center [784, 523] width 409 height 22
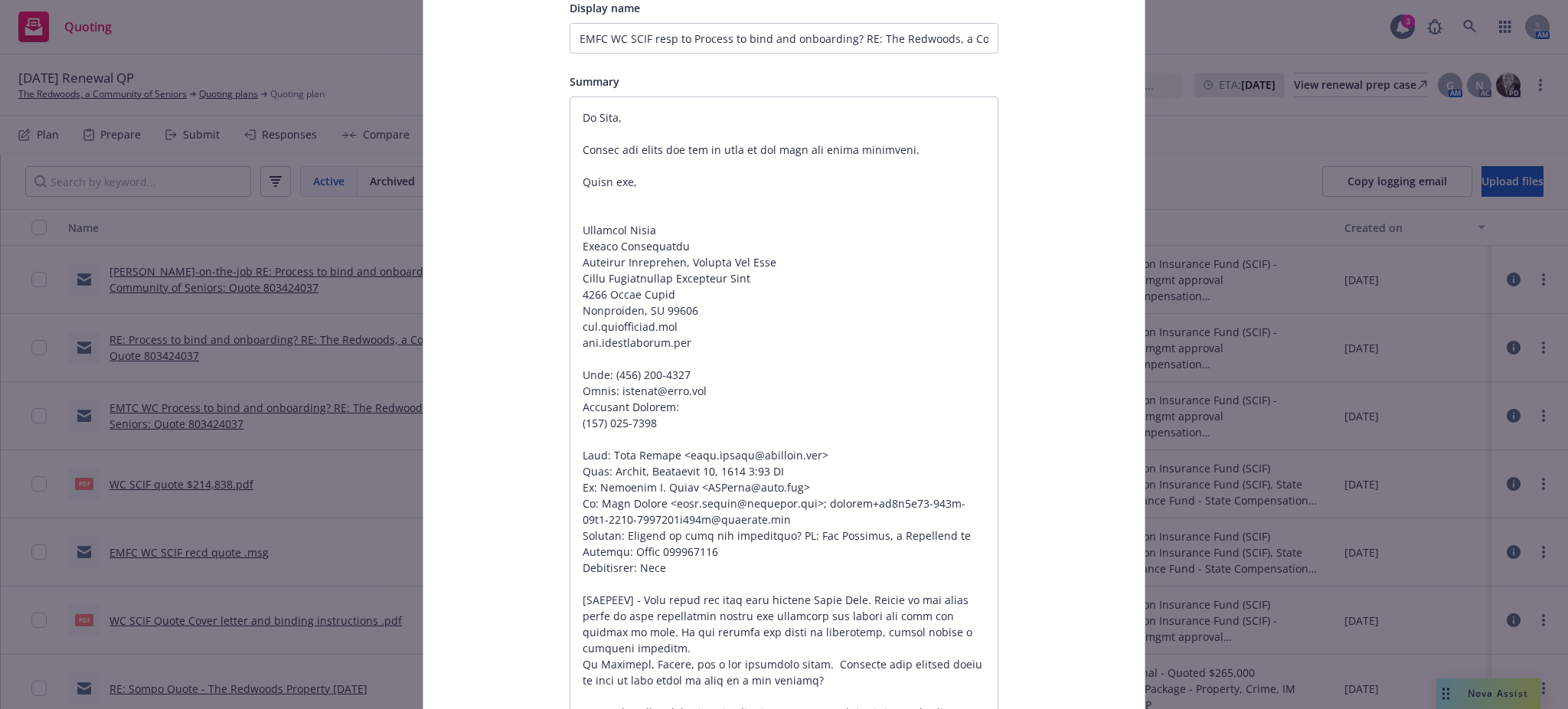
scroll to position [0, 0]
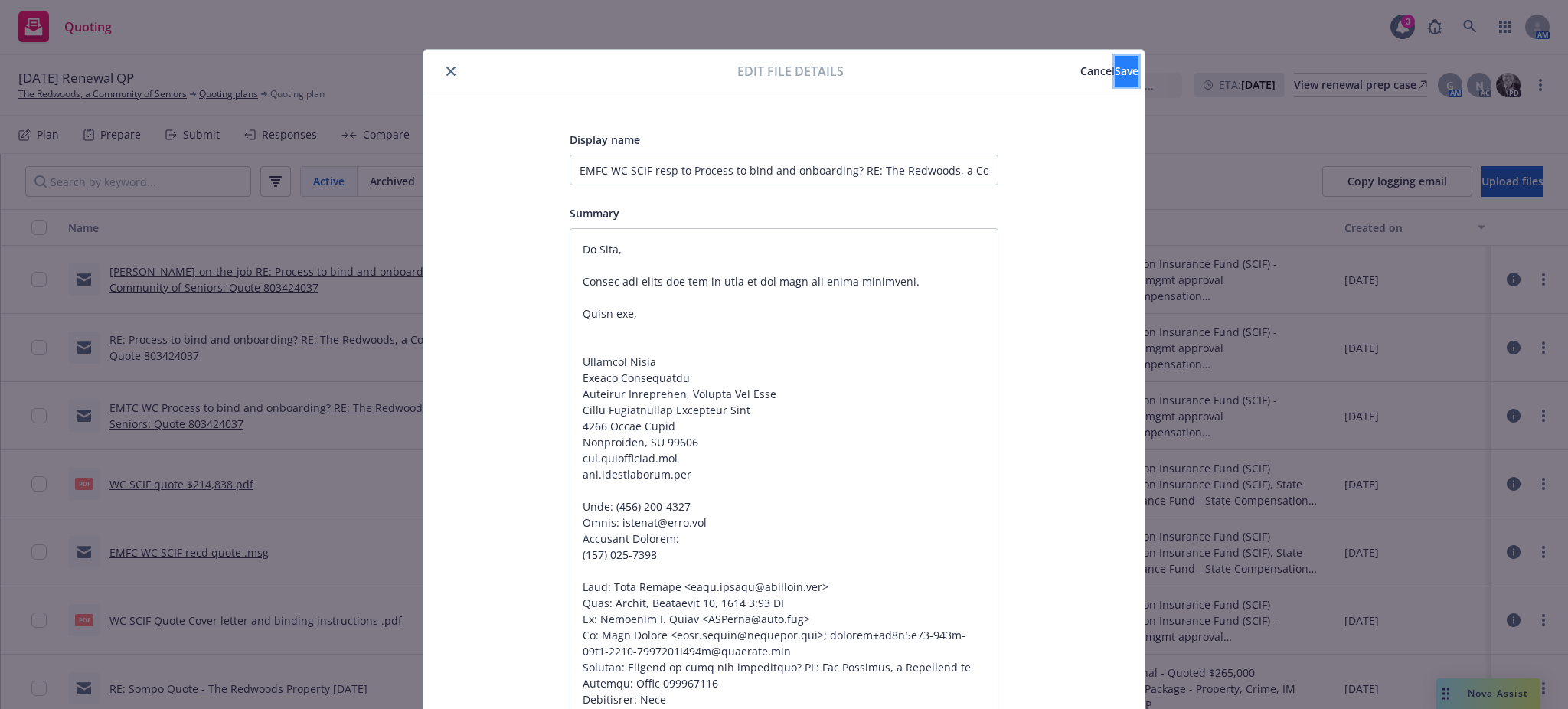
click at [1115, 63] on span "Save" at bounding box center [1126, 70] width 23 height 15
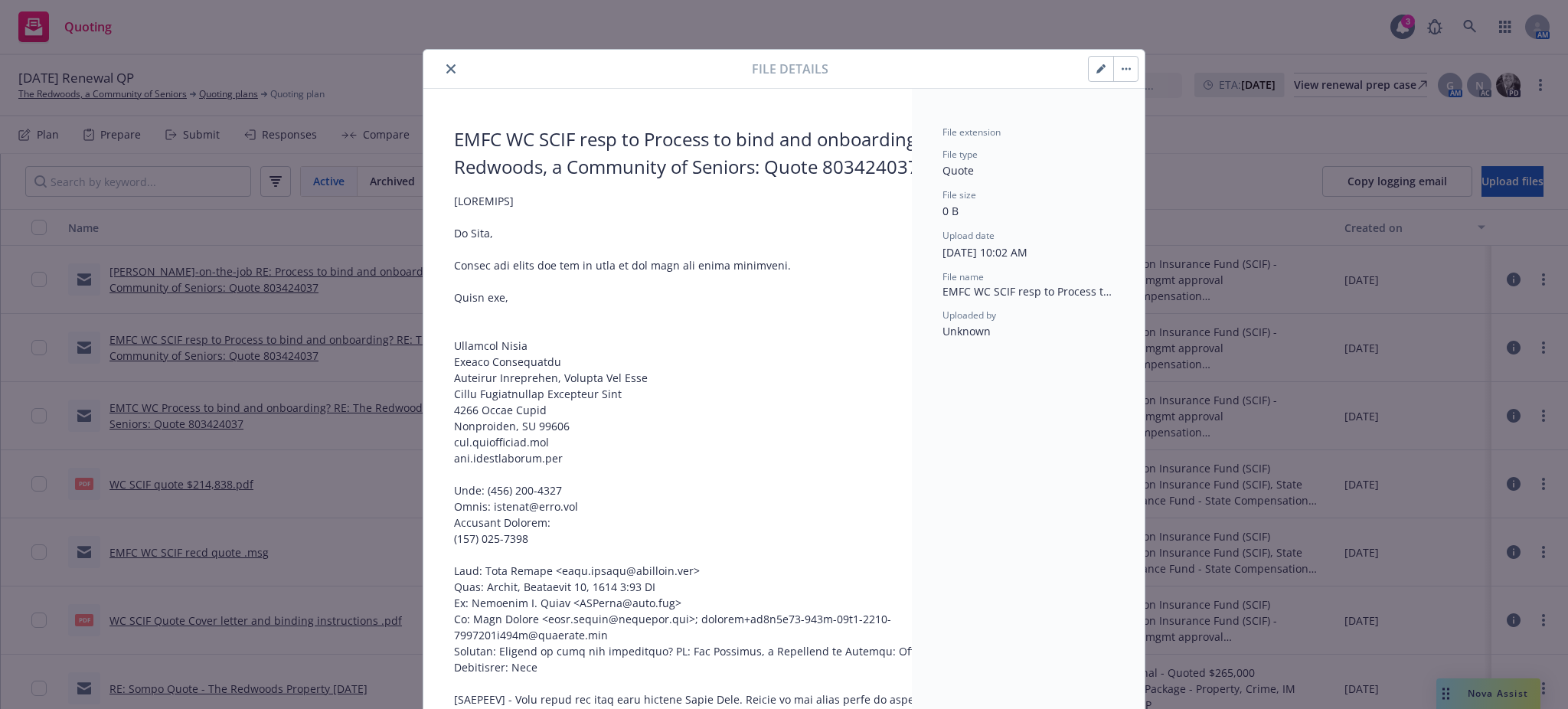
click at [446, 64] on icon "close" at bounding box center [450, 68] width 9 height 9
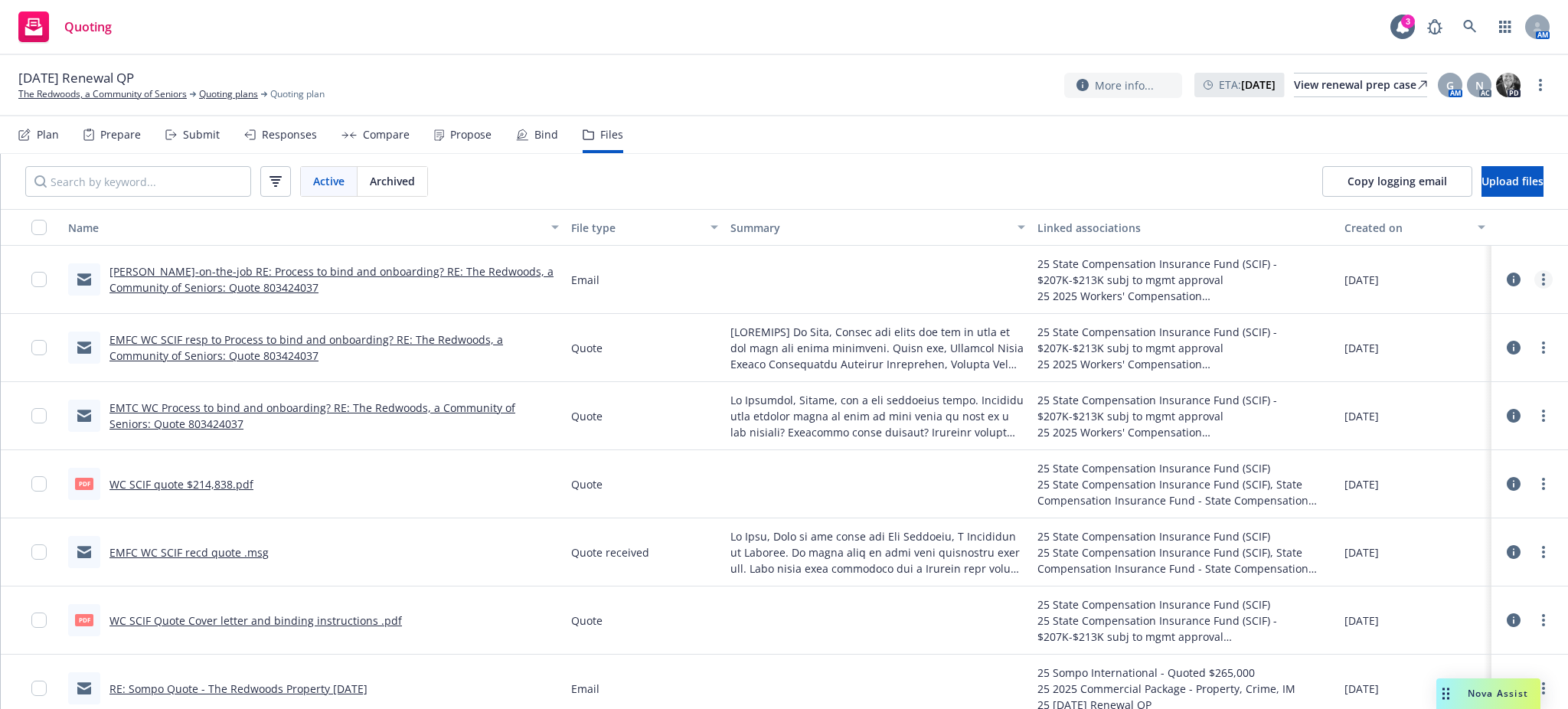
click at [1535, 278] on link "more" at bounding box center [1544, 279] width 19 height 19
click at [1420, 365] on link "Edit" at bounding box center [1460, 371] width 152 height 30
type textarea "x"
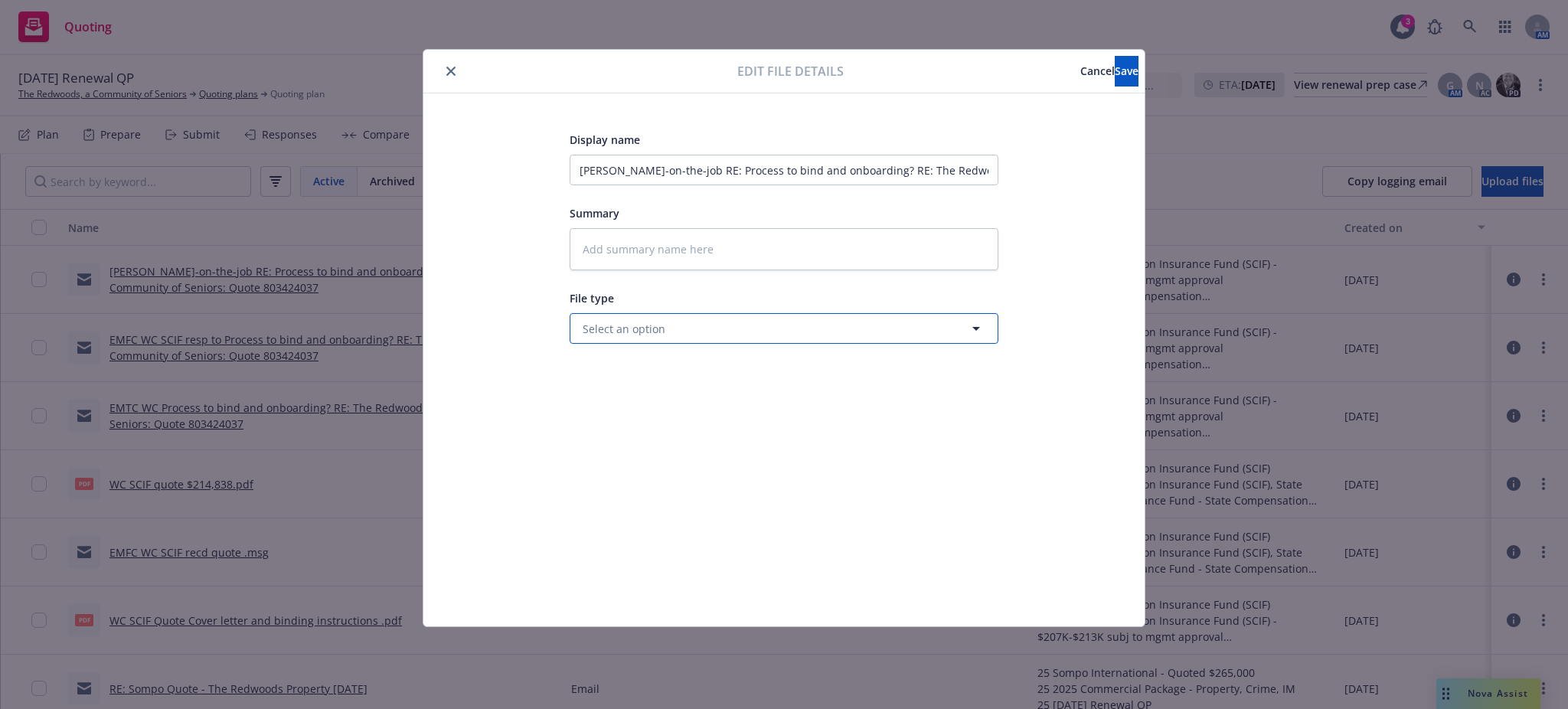
click at [630, 329] on span "Select an option" at bounding box center [624, 328] width 83 height 16
type input "quote"
click at [614, 369] on span "Quote" at bounding box center [603, 371] width 33 height 16
click at [579, 168] on input "Kaiser-on-the-job RE: Process to bind and onboarding? RE: The Redwoods, a Commu…" at bounding box center [784, 169] width 429 height 30
type textarea "x"
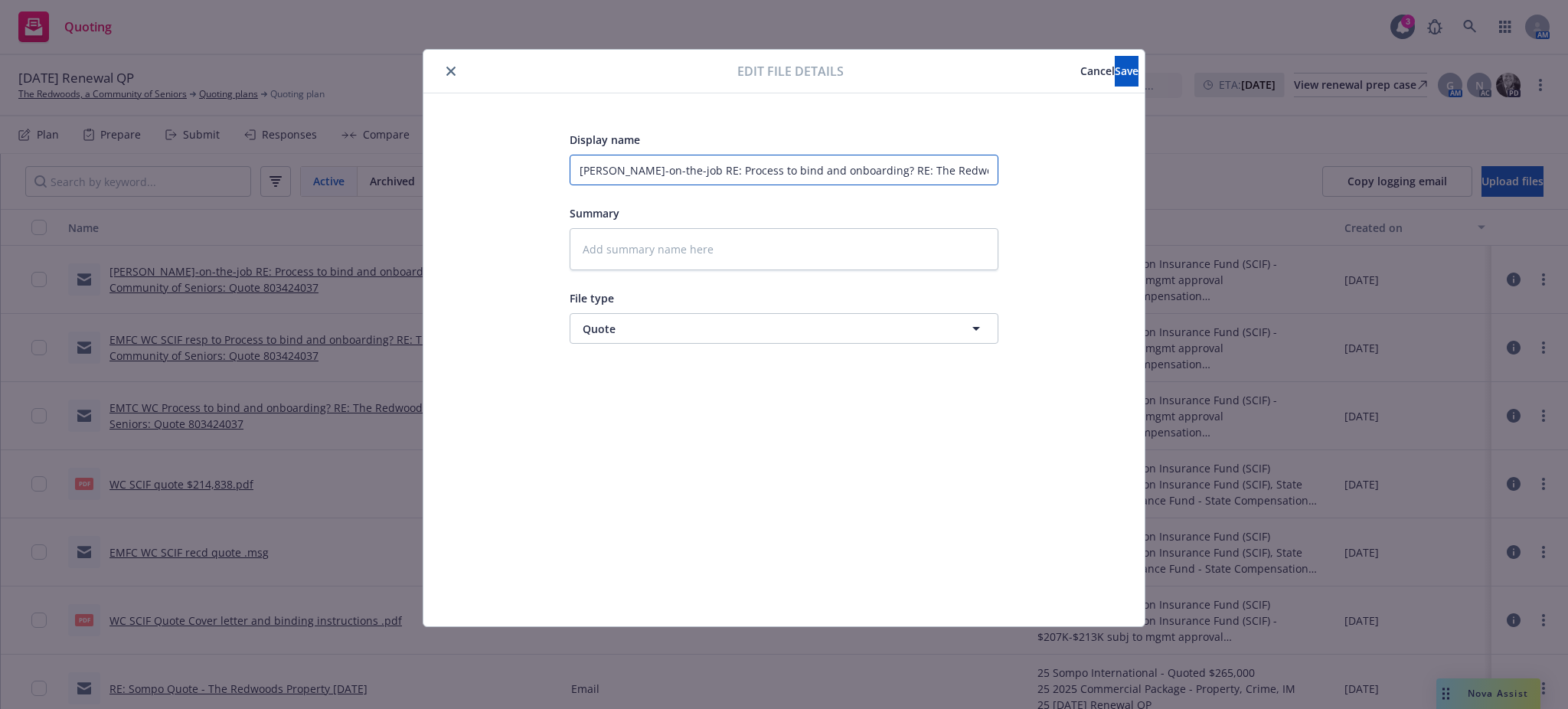
type input "EKaiser-on-the-job RE: Process to bind and onboarding? RE: The Redwoods, a Comm…"
type textarea "x"
type input "EMKaiser-on-the-job RE: Process to bind and onboarding? RE: The Redwoods, a Com…"
type textarea "x"
type input "EMTKaiser-on-the-job RE: Process to bind and onboarding? RE: The Redwoods, a Co…"
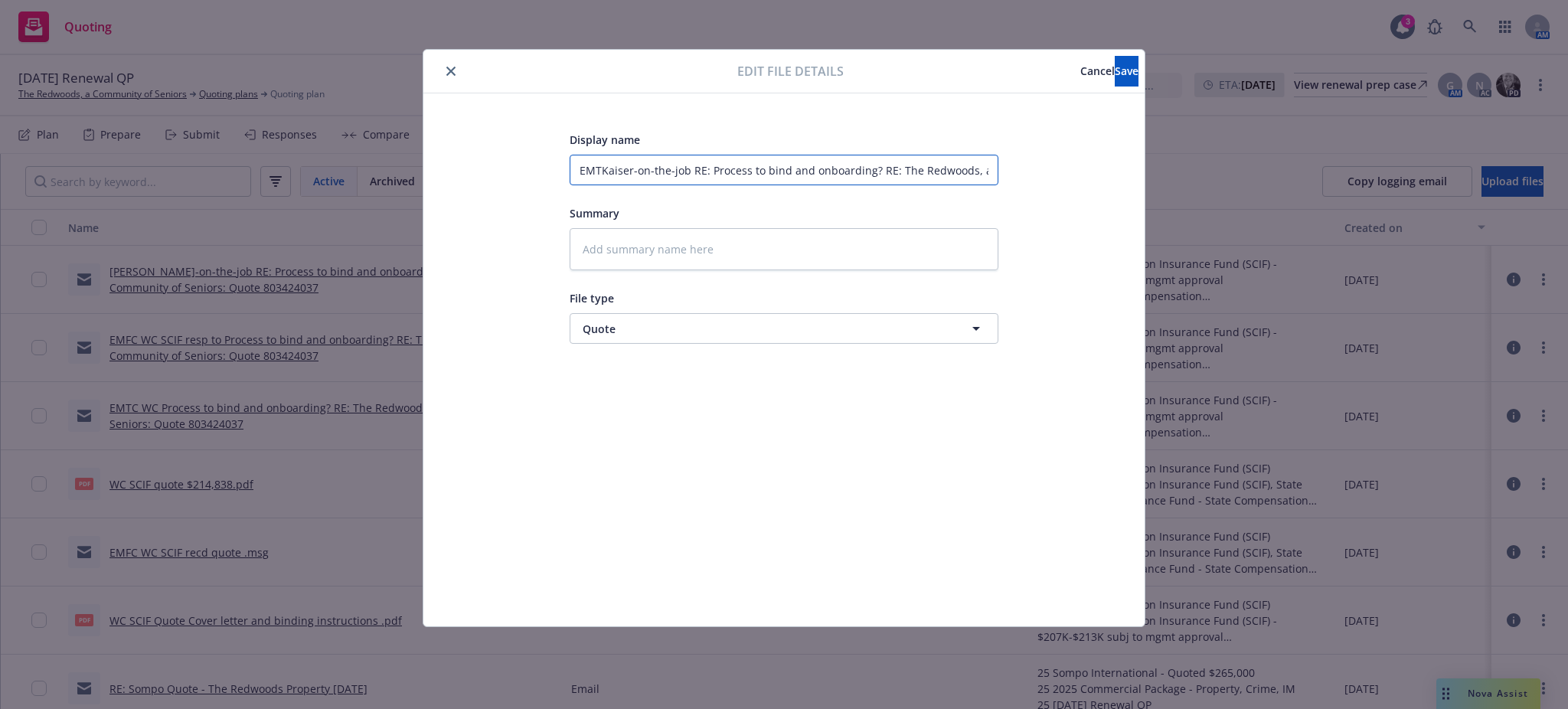
type textarea "x"
type input "EMTCKaiser-on-the-job RE: Process to bind and onboarding? RE: The Redwoods, a C…"
type textarea "x"
type input "EMTC Kaiser-on-the-job RE: Process to bind and onboarding? RE: The Redwoods, a …"
type textarea "x"
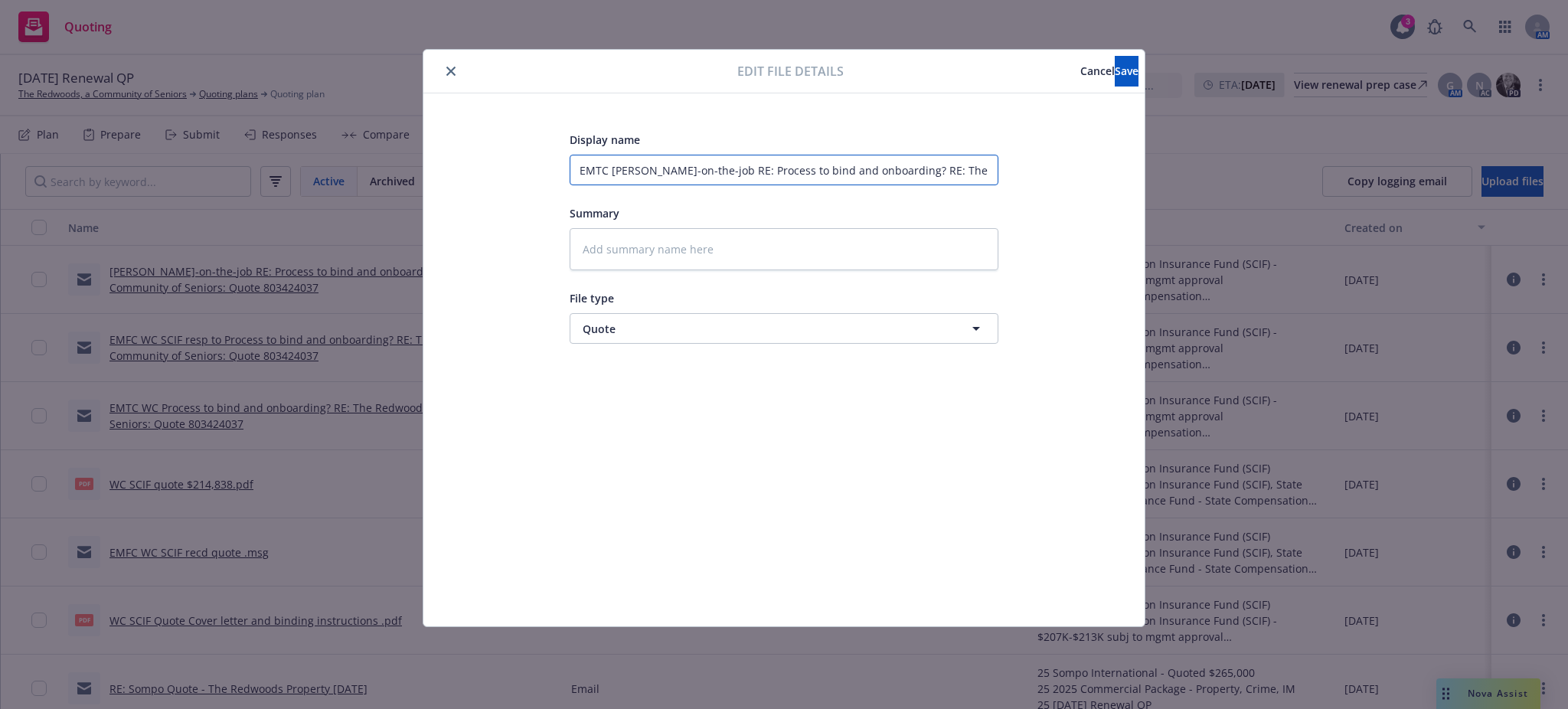
type input "EMTC WKaiser-on-the-job RE: Process to bind and onboarding? RE: The Redwoods, a…"
type textarea "x"
type input "EMTC WCKaiser-on-the-job RE: Process to bind and onboarding? RE: The Redwoods, …"
type textarea "x"
type input "EMTC WC Kaiser-on-the-job RE: Process to bind and onboarding? RE: The Redwoods,…"
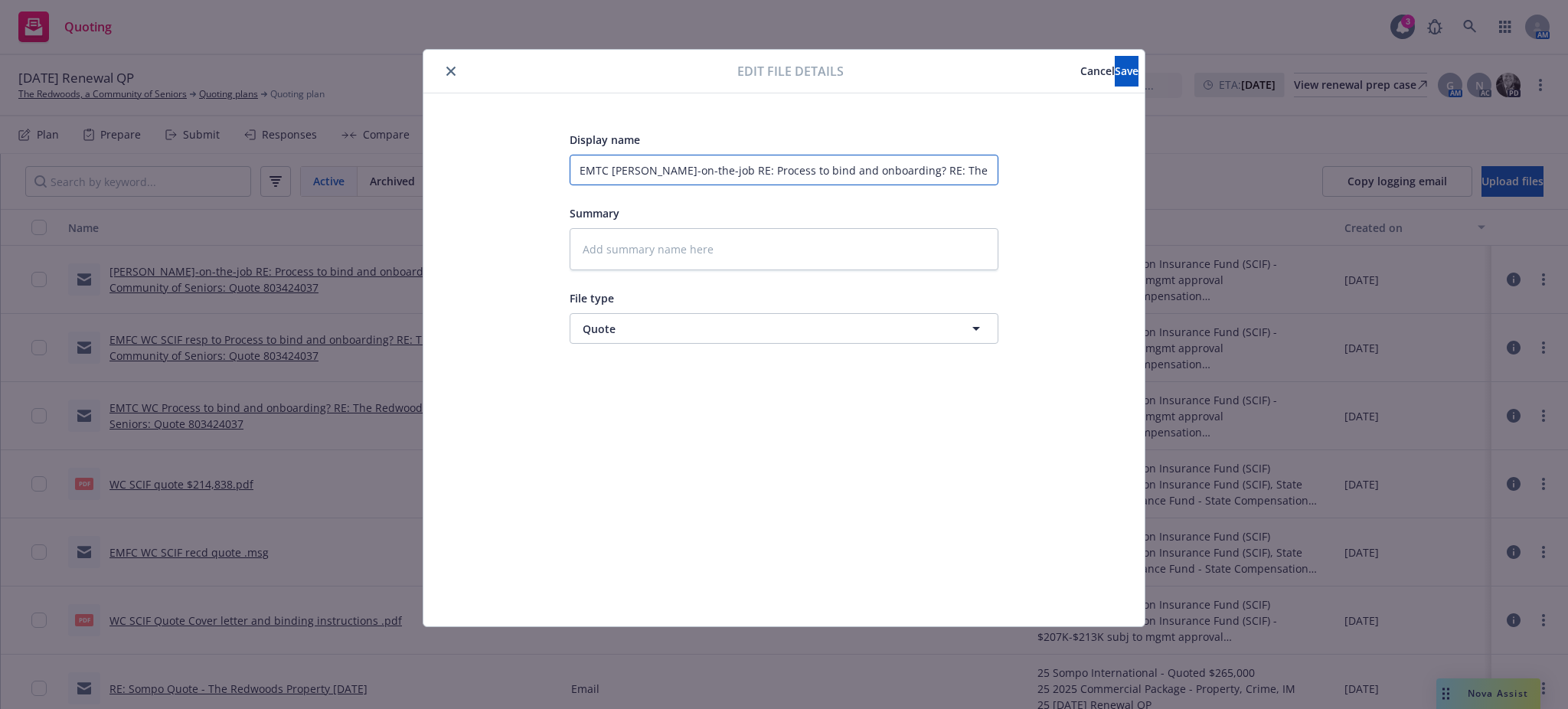
type textarea "x"
type input "EMTC WC SKaiser-on-the-job RE: Process to bind and onboarding? RE: The Redwoods…"
type textarea "x"
type input "EMTC WC SCKaiser-on-the-job RE: Process to bind and onboarding? RE: The Redwood…"
type textarea "x"
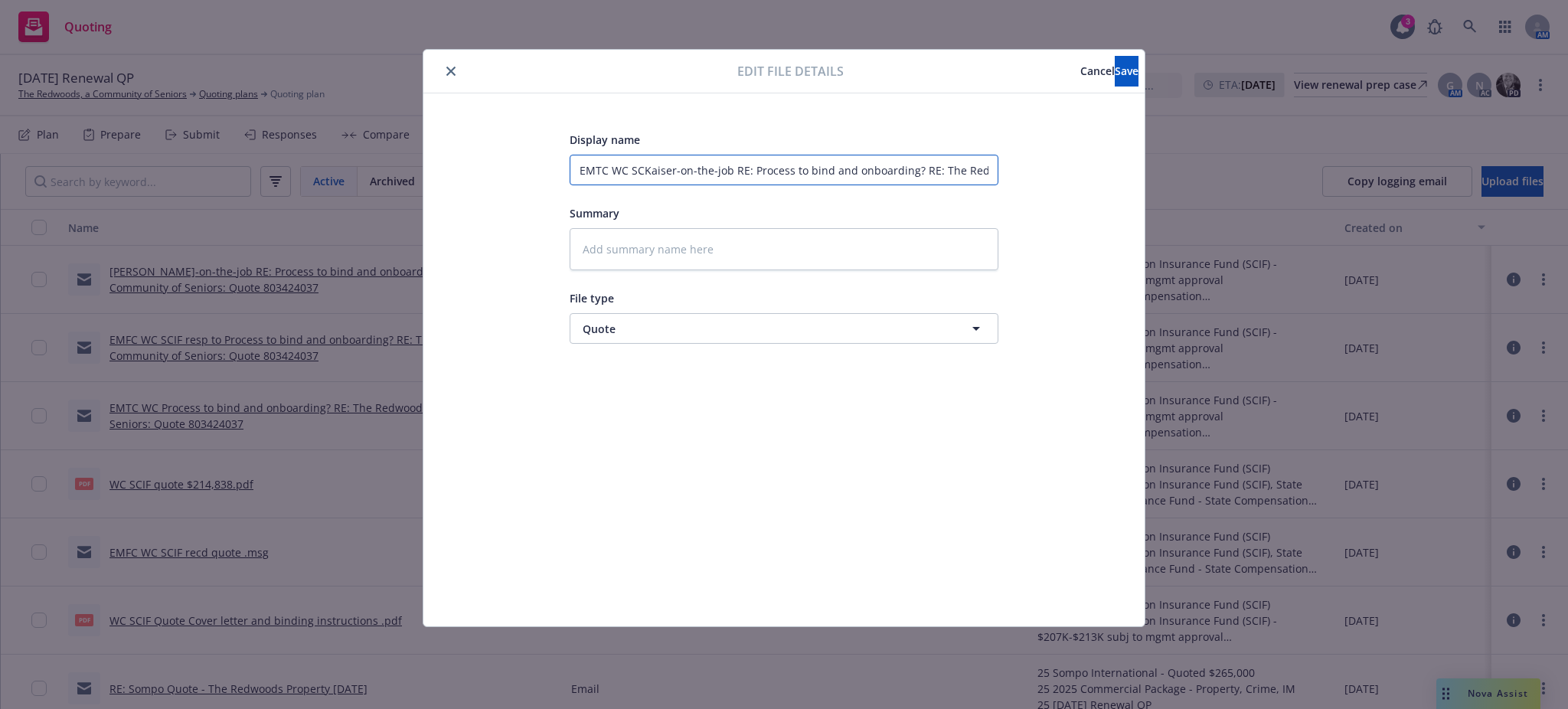
type input "EMTC WC SCIKaiser-on-the-job RE: Process to bind and onboarding? RE: The Redwoo…"
type textarea "x"
type input "EMTC WC SCIFKaiser-on-the-job RE: Process to bind and onboarding? RE: The Redwo…"
type textarea "x"
type input "EMTC WC SCIF Kaiser-on-the-job RE: Process to bind and onboarding? RE: The Redw…"
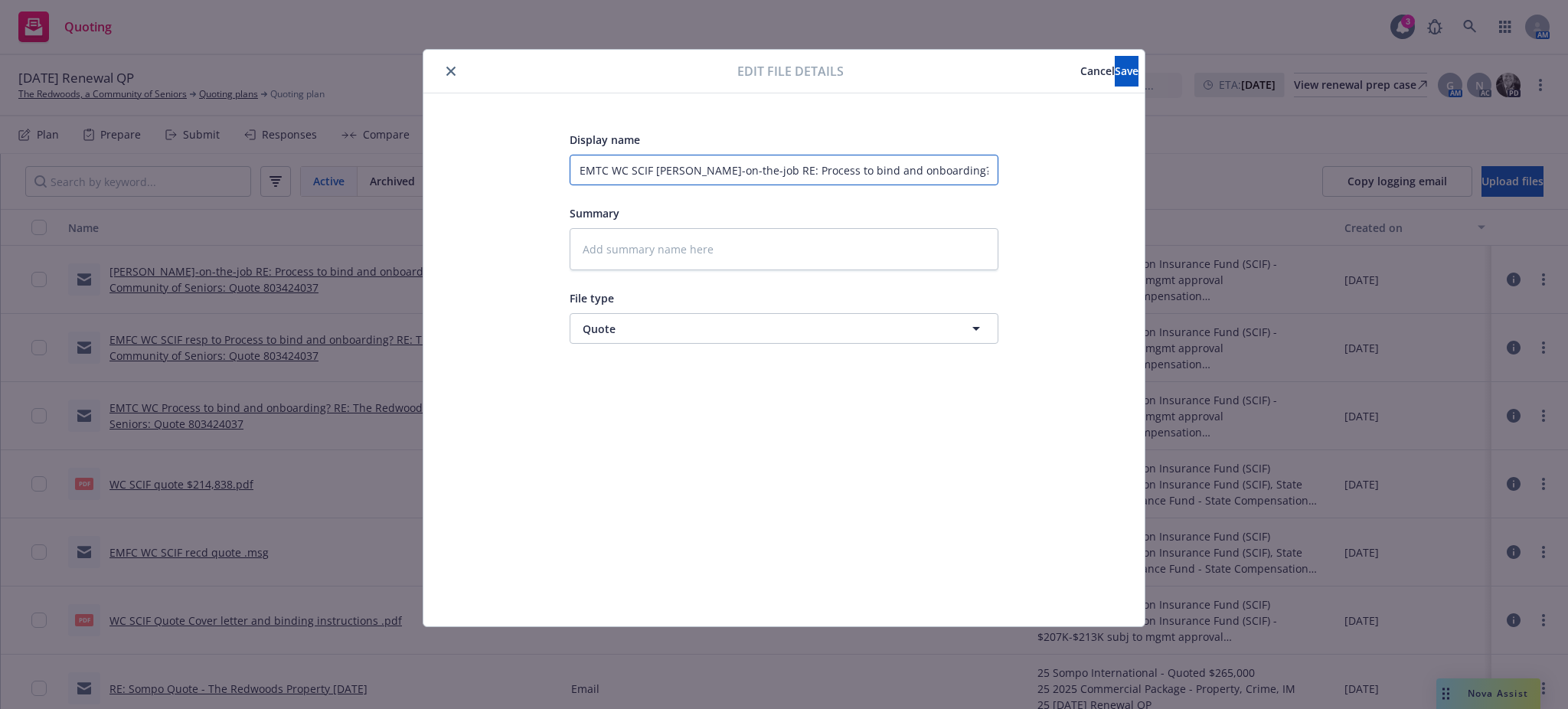
type textarea "x"
type input "EMTC WC SCIF cKaiser-on-the-job RE: Process to bind and onboarding? RE: The Red…"
type textarea "x"
type input "EMTC WC SCIF coKaiser-on-the-job RE: Process to bind and onboarding? RE: The Re…"
type textarea "x"
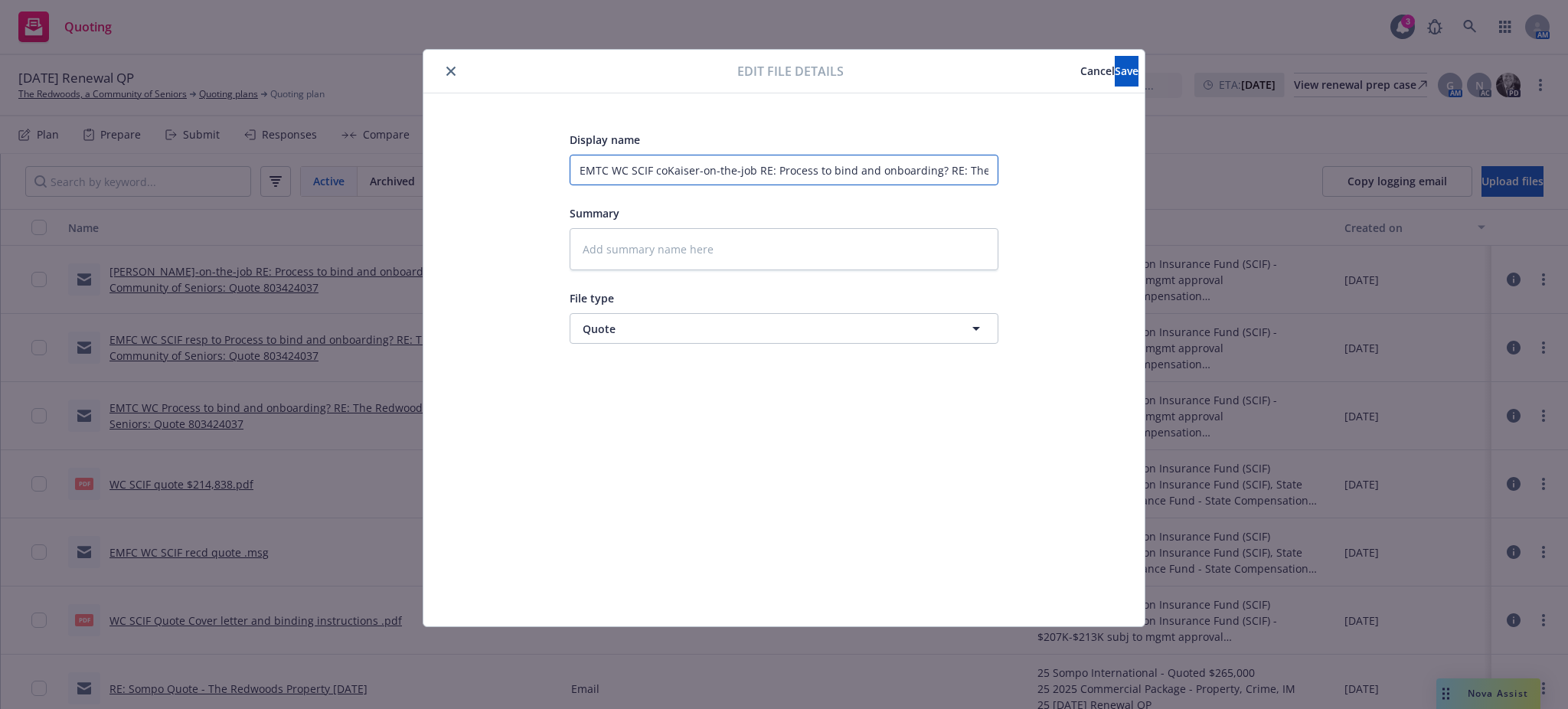
type input "EMTC WC SCIF conKaiser-on-the-job RE: Process to bind and onboarding? RE: The R…"
type textarea "x"
type input "EMTC WC SCIF confKaiser-on-the-job RE: Process to bind and onboarding? RE: The …"
type textarea "x"
type input "EMTC WC SCIF confiKaiser-on-the-job RE: Process to bind and onboarding? RE: The…"
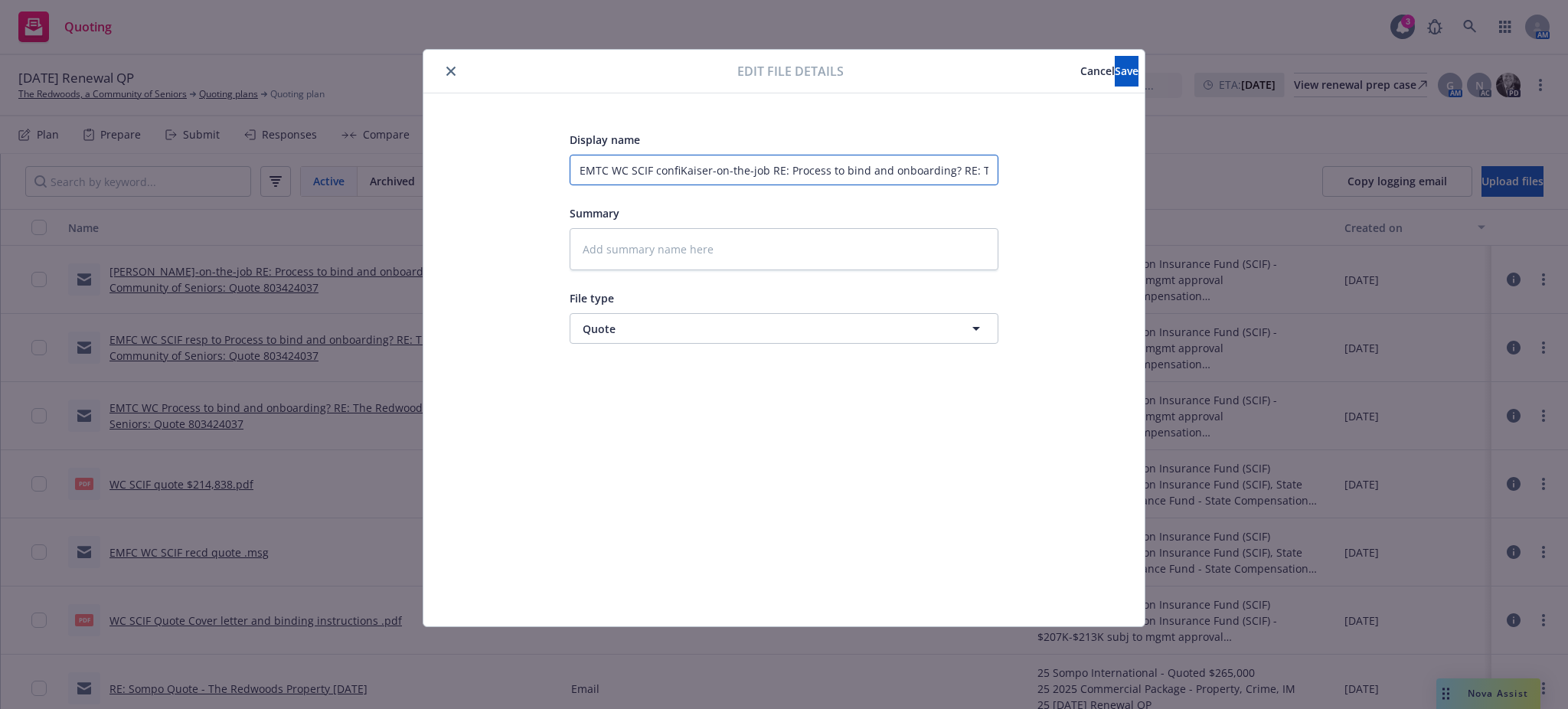
type textarea "x"
type input "EMTC WC SCIF confirKaiser-on-the-job RE: Process to bind and onboarding? RE: Th…"
type textarea "x"
type input "EMTC WC SCIF confirmKaiser-on-the-job RE: Process to bind and onboarding? RE: T…"
type textarea "x"
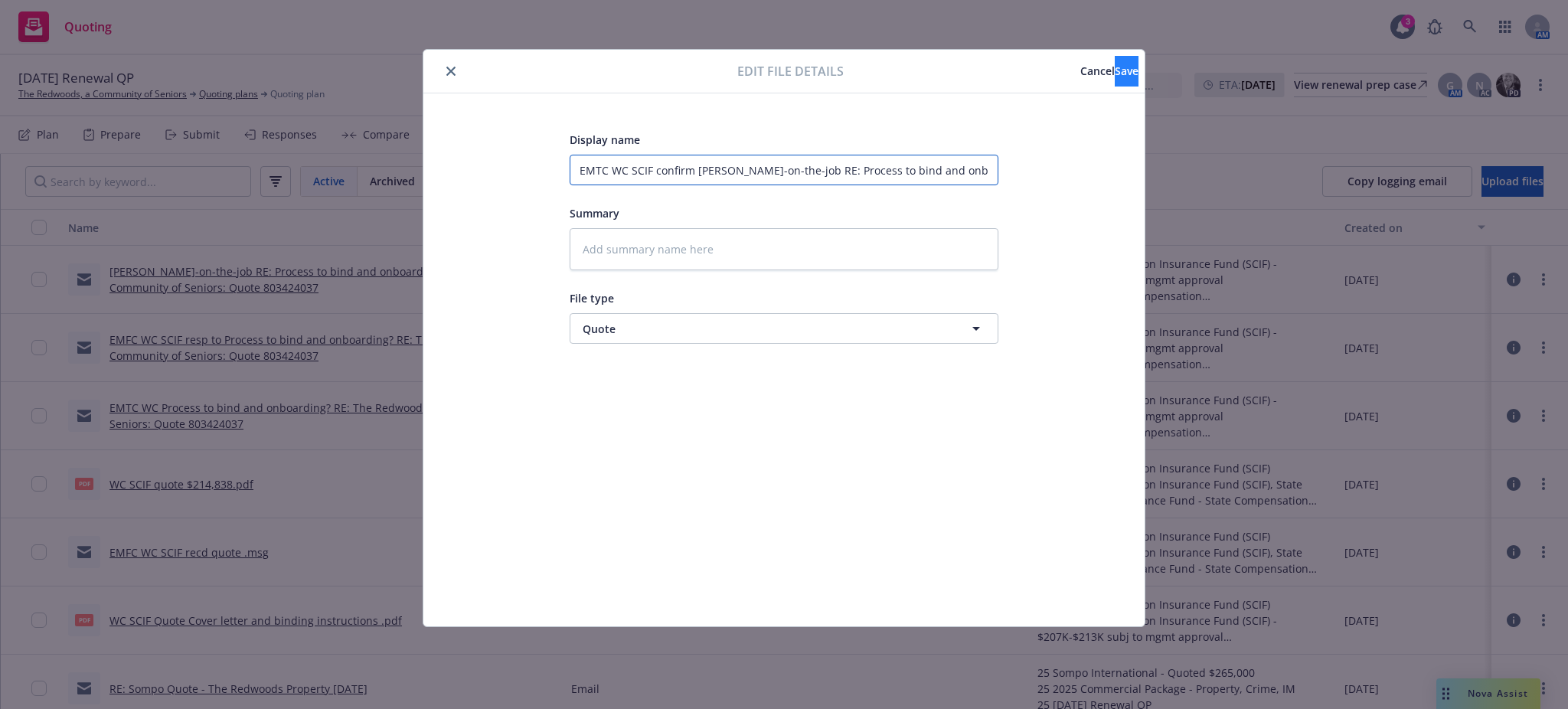
type input "EMTC WC SCIF confirm Kaiser-on-the-job RE: Process to bind and onboarding? RE: …"
click at [1115, 65] on span "Save" at bounding box center [1126, 70] width 23 height 15
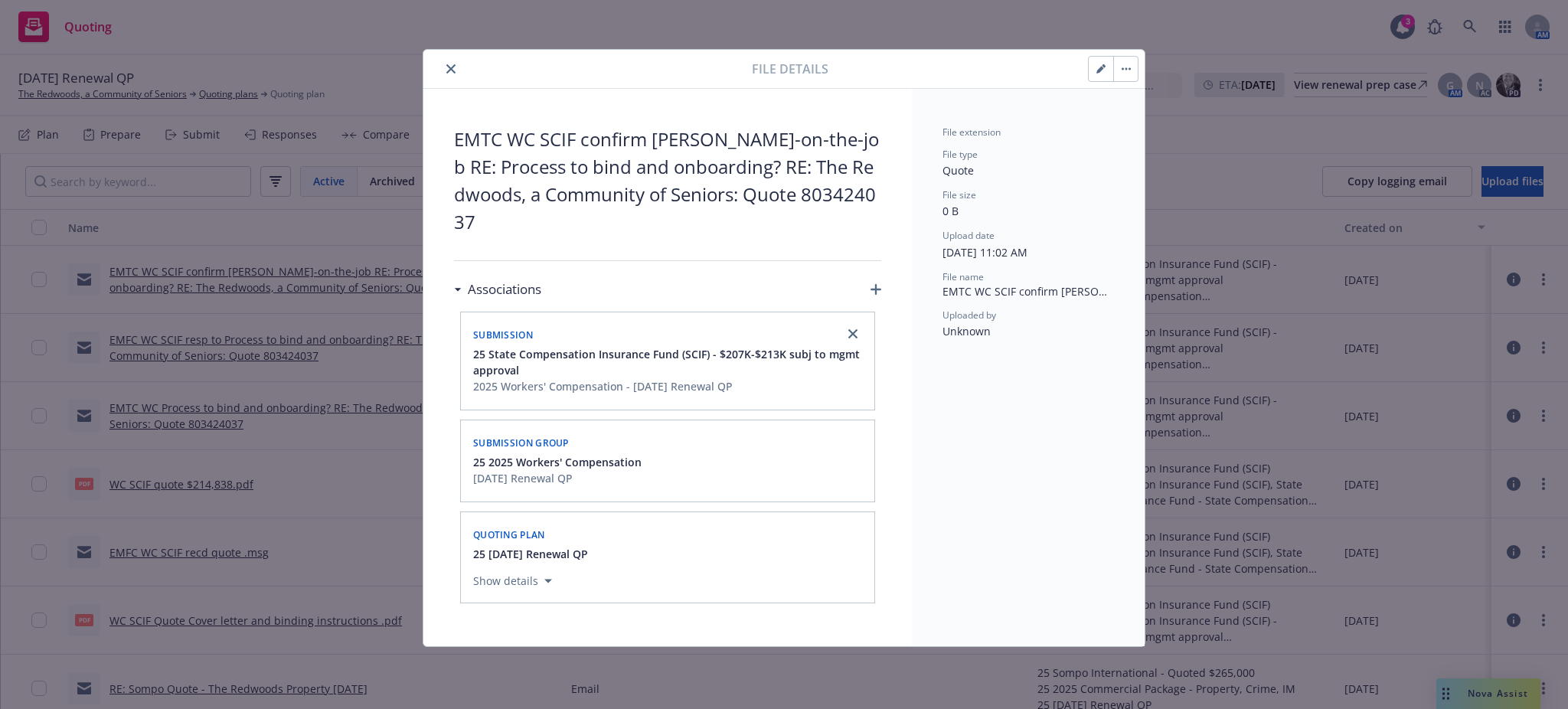
click at [1095, 69] on button "button" at bounding box center [1101, 68] width 24 height 24
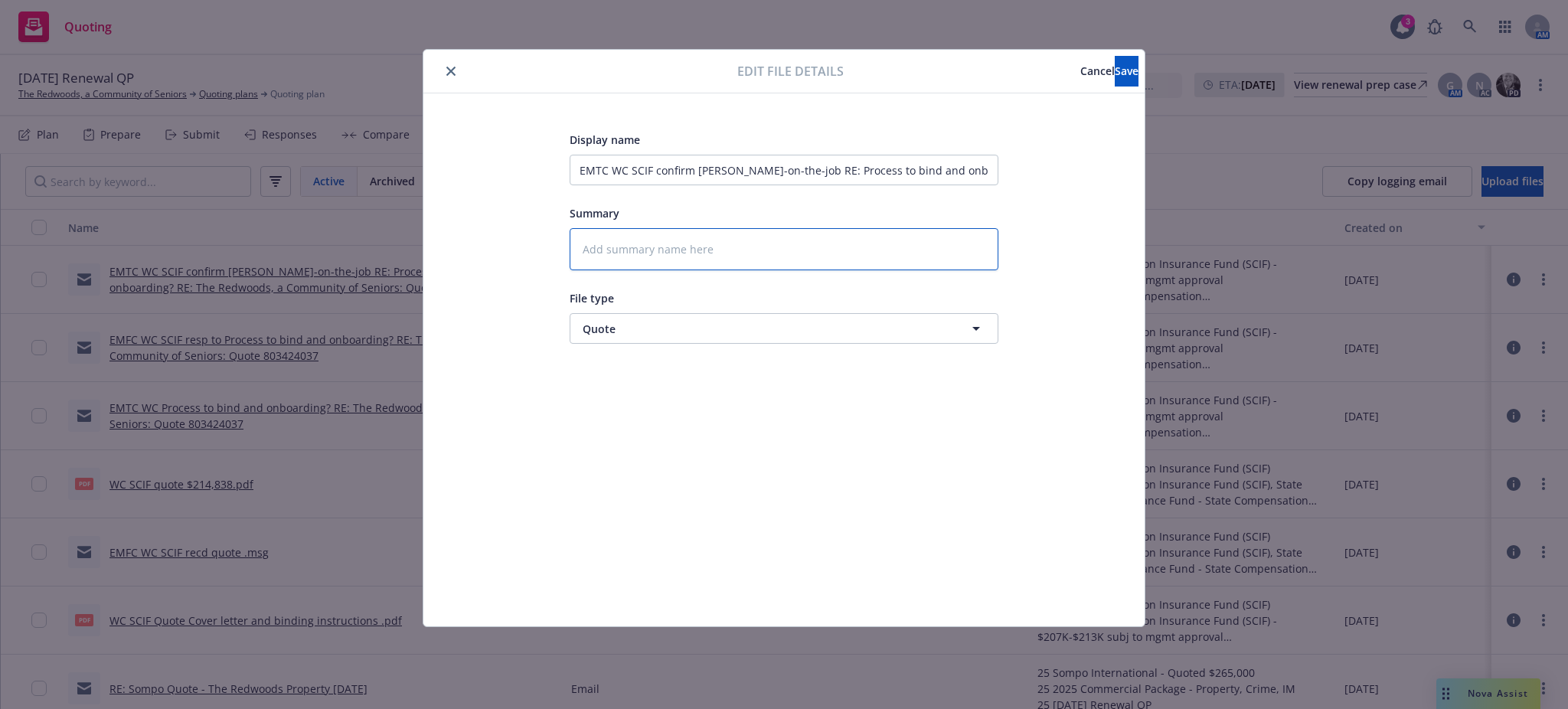
click at [579, 245] on textarea at bounding box center [784, 249] width 429 height 42
paste textarea "Thank you so much for the quick response. I think the answer is yes, will you c…"
type textarea "x"
type textarea "Thank you so much for the quick response. I think the answer is yes, will you c…"
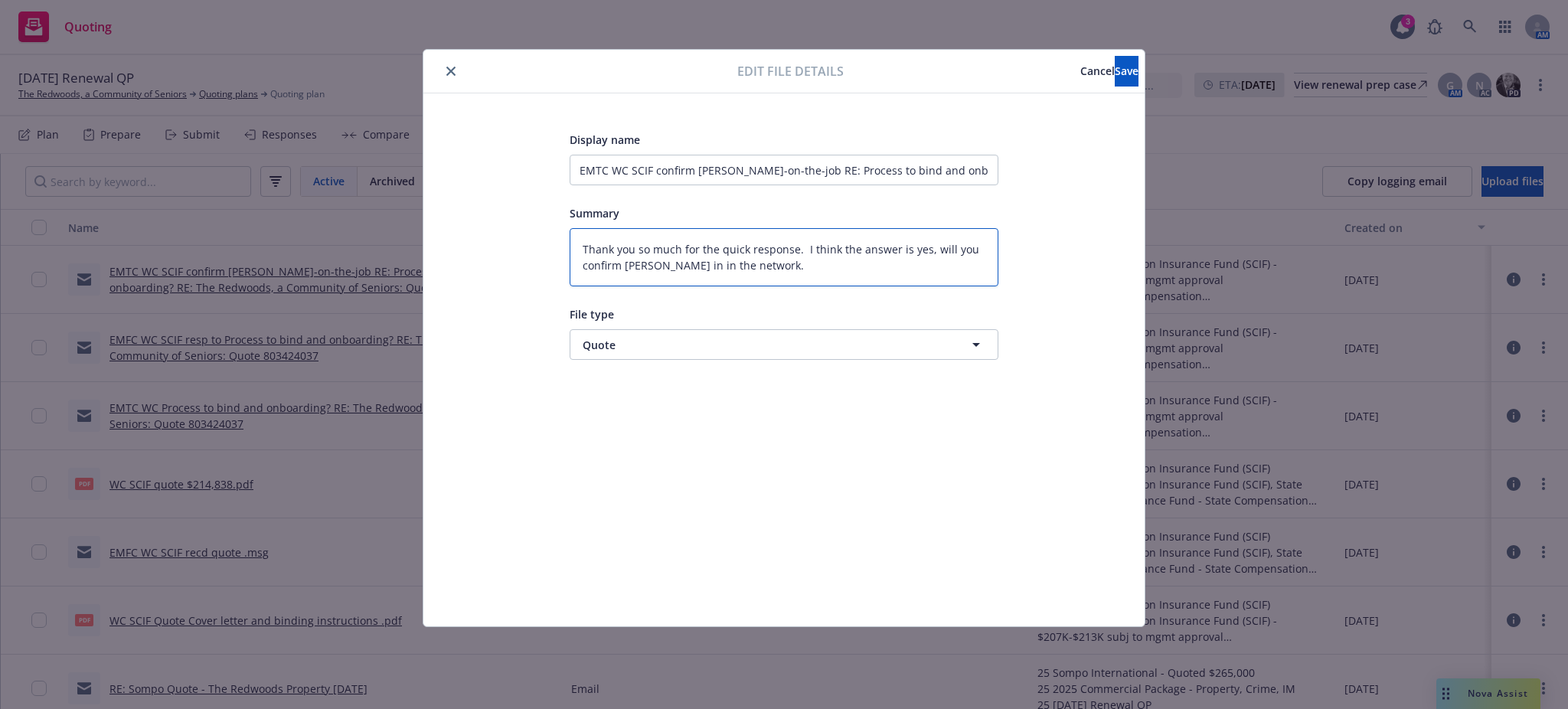
drag, startPoint x: 794, startPoint y: 246, endPoint x: 521, endPoint y: 252, distance: 273.1
click at [521, 252] on div "Display name EMTC WC SCIF confirm Kaiser-on-the-job RE: Process to bind and onb…" at bounding box center [784, 359] width 660 height 459
type textarea "x"
type textarea ". I think the answer is yes, will you confirm Kaiser in in the network."
type textarea "x"
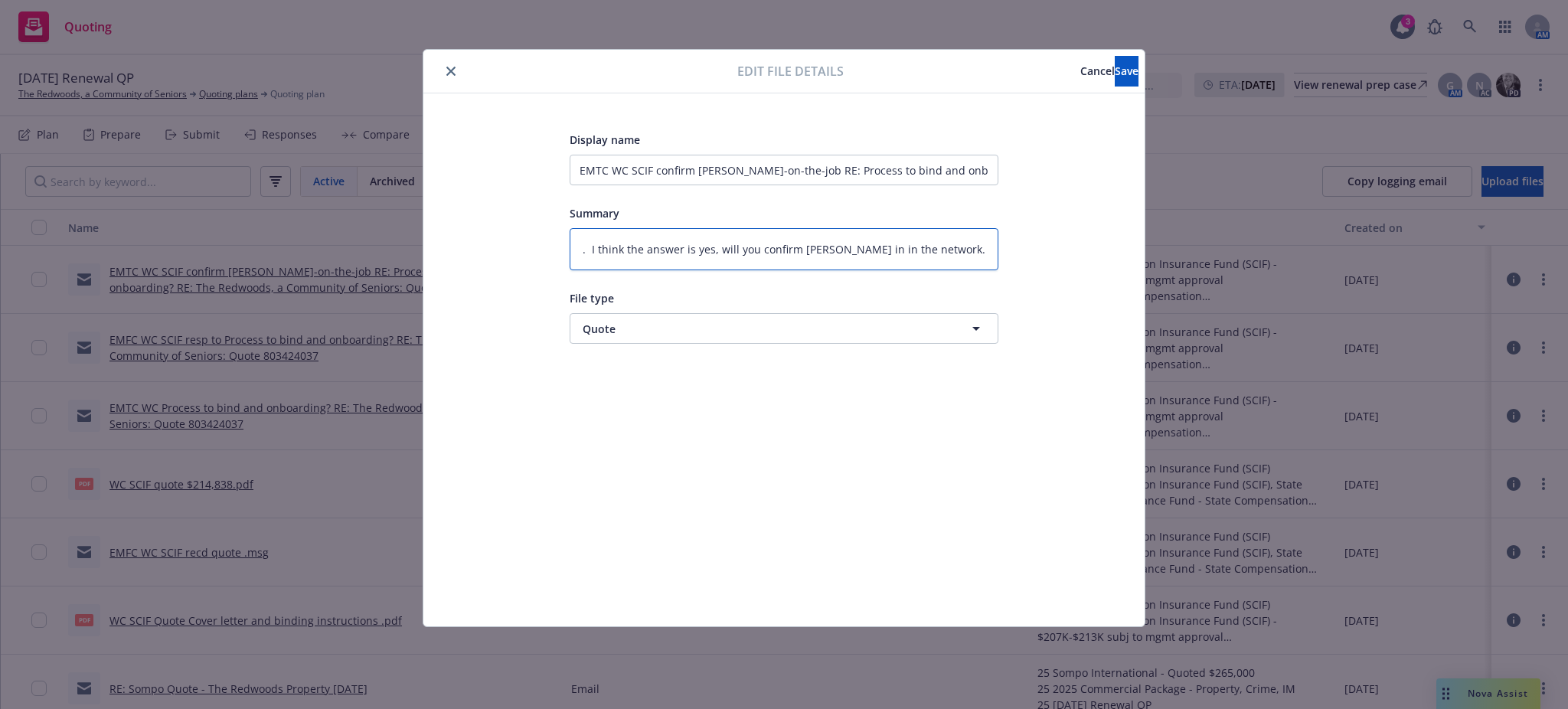
type textarea "I think the answer is yes, will you confirm Kaiser in in the network."
type textarea "x"
type textarea "I think the answer is yes, will you confirm Kaiser in in the network."
type textarea "x"
type textarea "I think the answer is yes, will you confirm Kaiser in in the network."
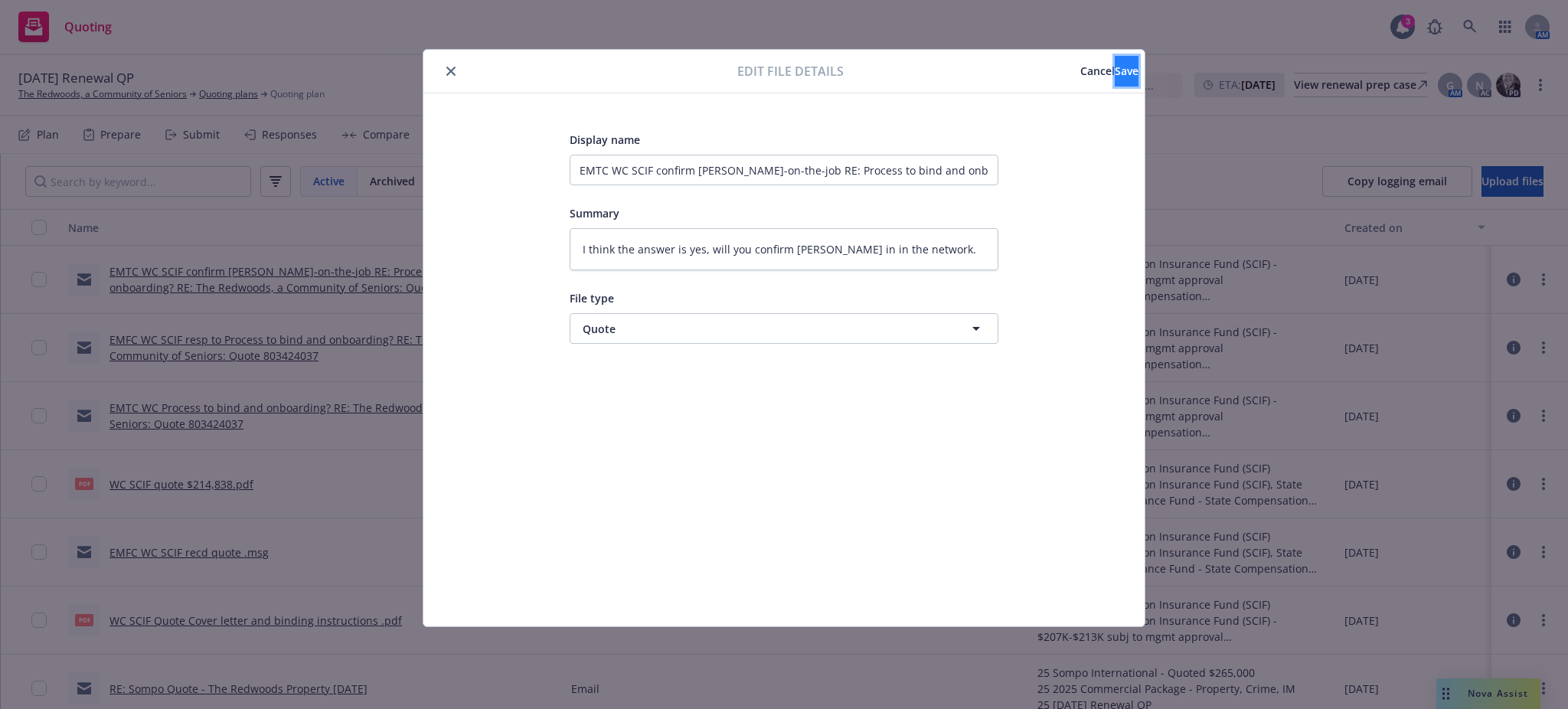
click at [1115, 66] on span "Save" at bounding box center [1126, 70] width 23 height 15
type textarea "x"
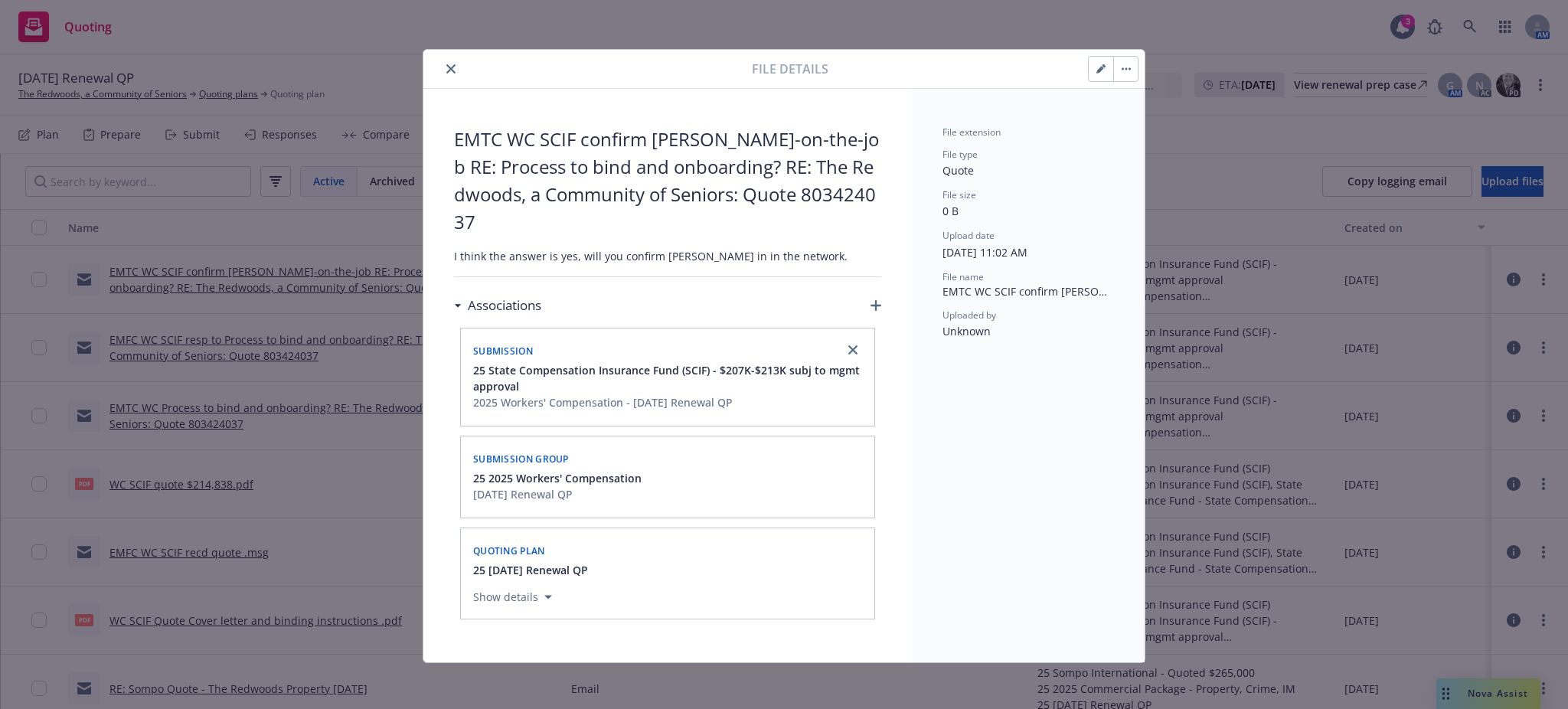
click at [448, 64] on icon "close" at bounding box center [450, 68] width 9 height 9
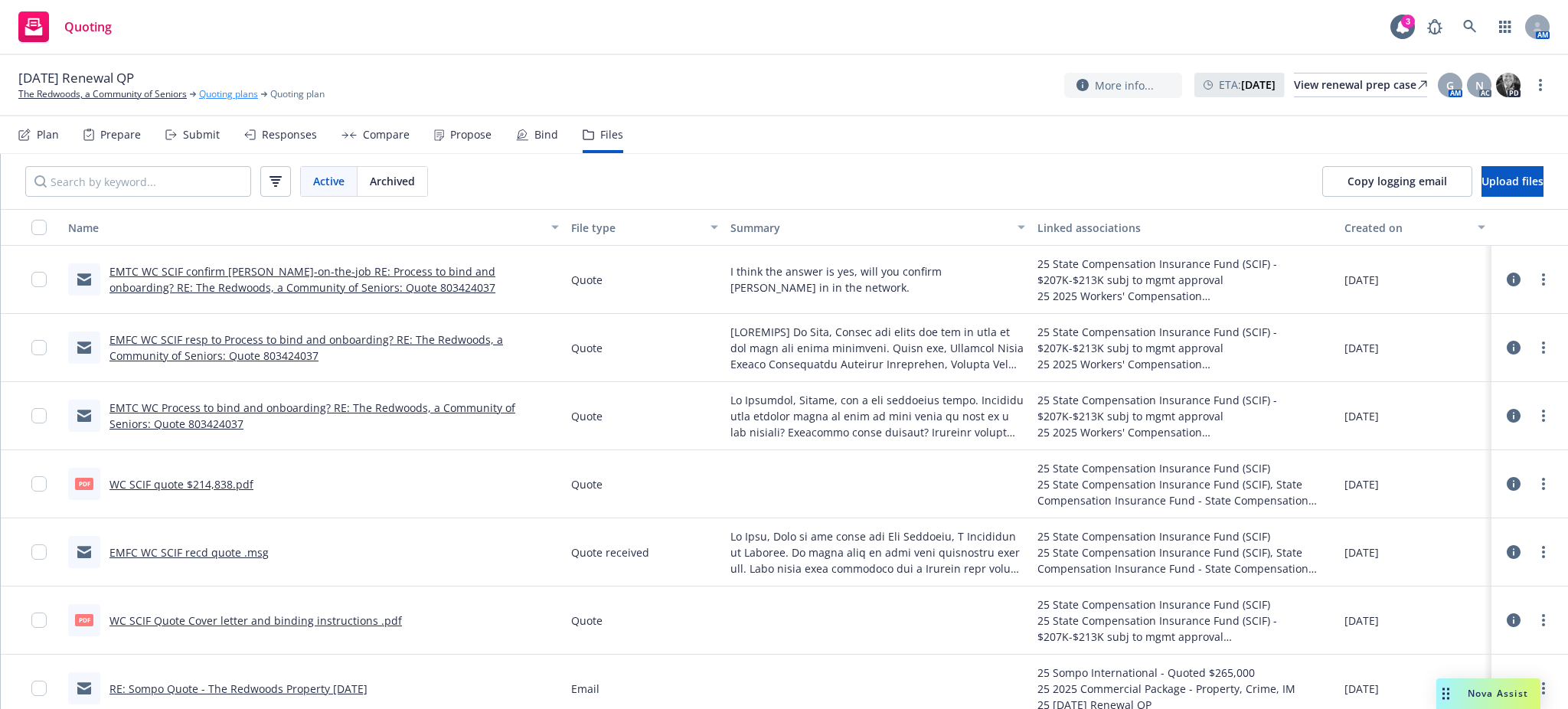
click at [235, 92] on link "Quoting plans" at bounding box center [229, 94] width 59 height 14
